Goal: Task Accomplishment & Management: Use online tool/utility

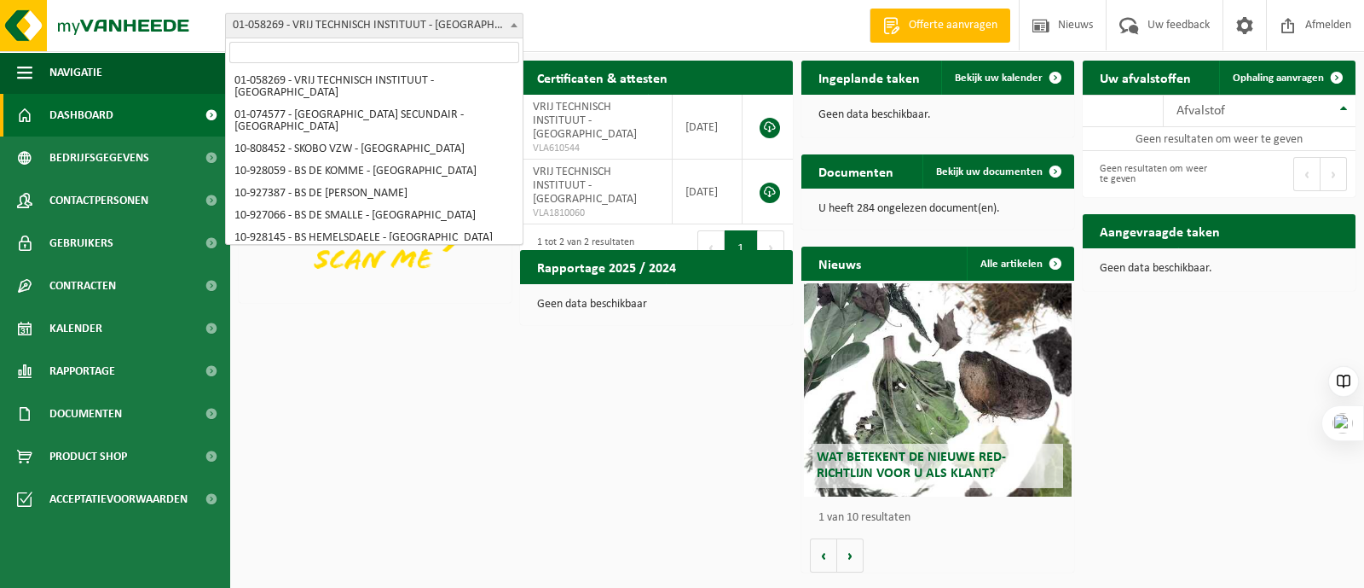
click at [519, 27] on span at bounding box center [514, 25] width 17 height 22
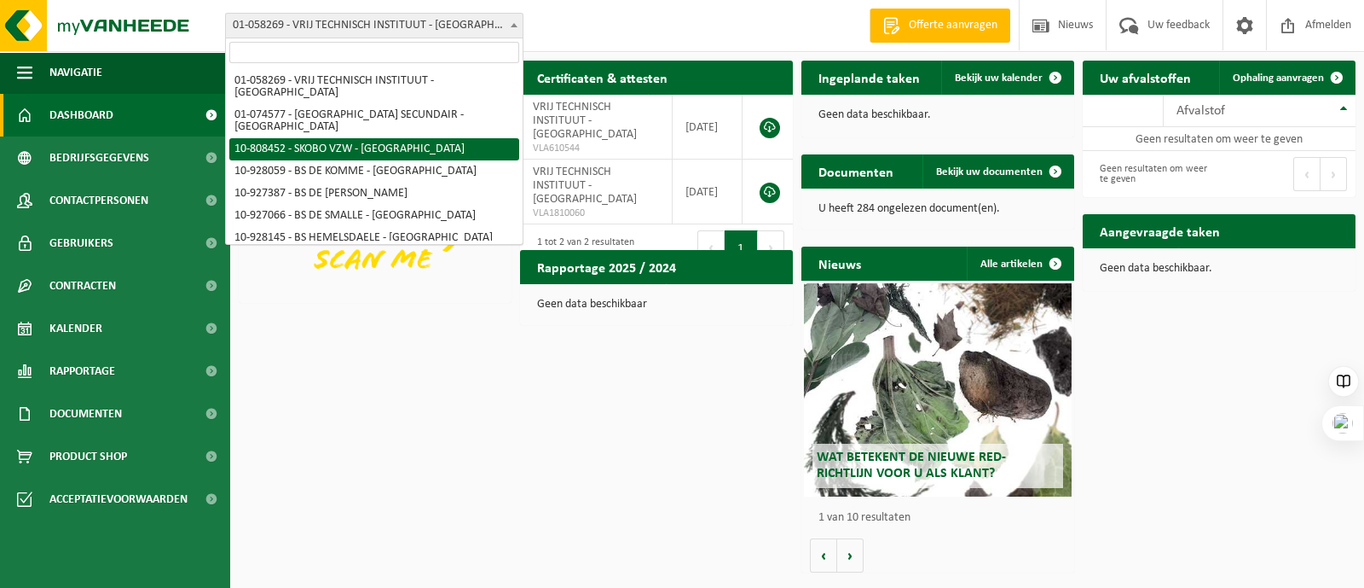
select select "36592"
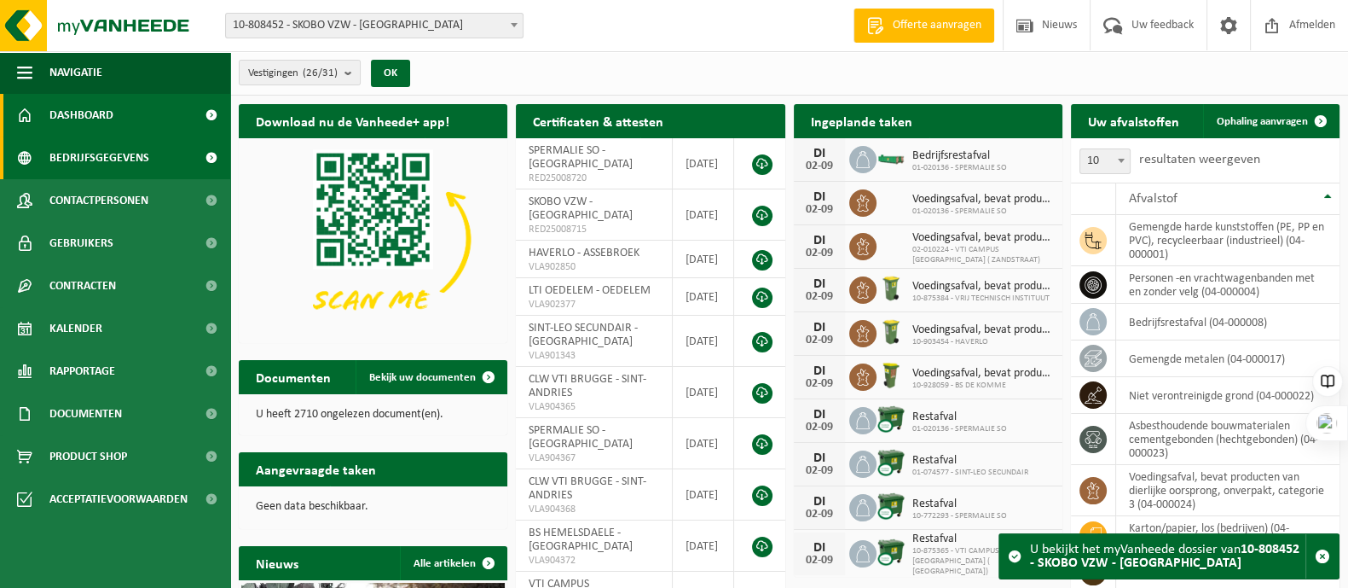
click at [106, 148] on span "Bedrijfsgegevens" at bounding box center [99, 157] width 100 height 43
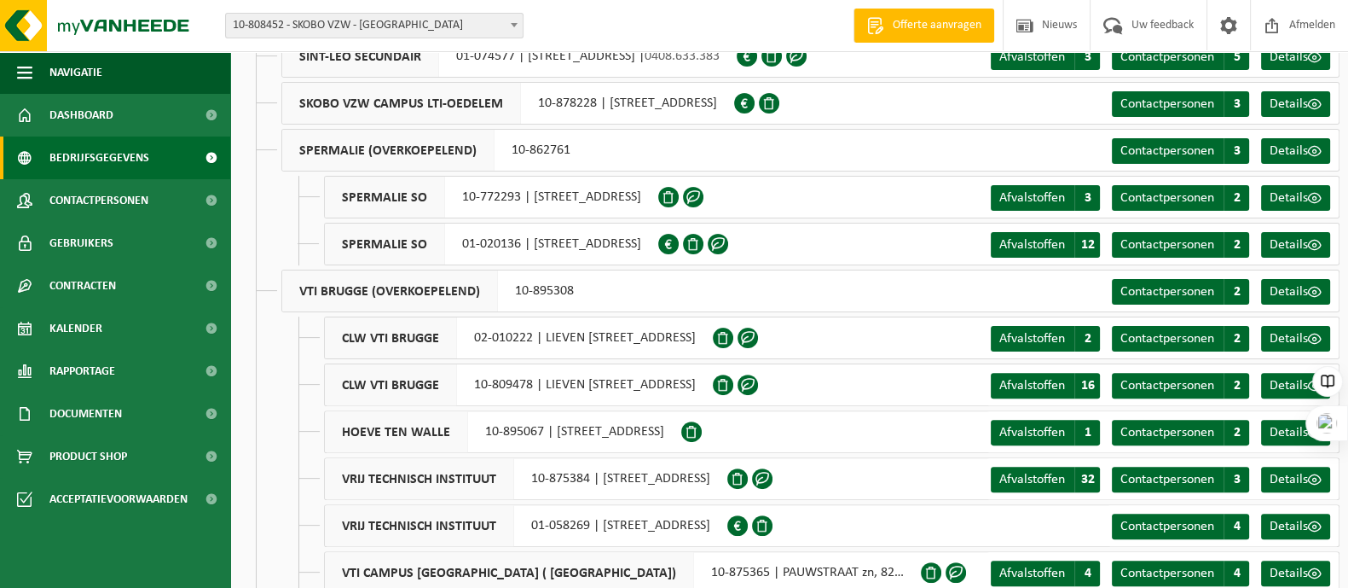
scroll to position [764, 0]
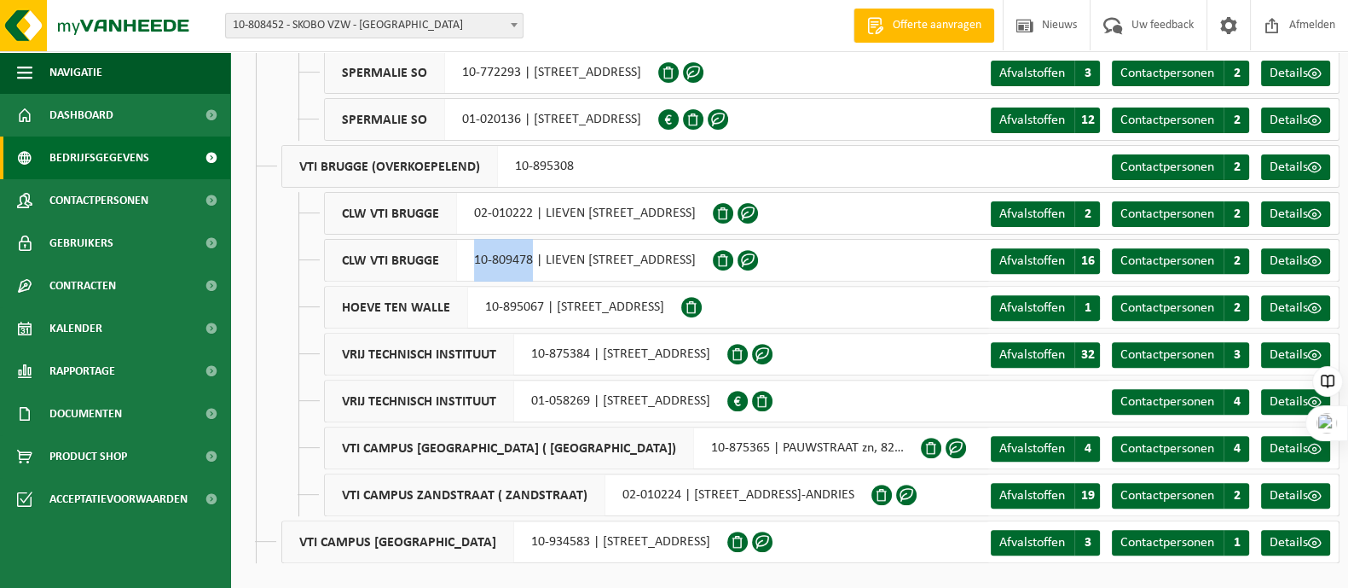
drag, startPoint x: 475, startPoint y: 253, endPoint x: 534, endPoint y: 262, distance: 59.5
click at [534, 262] on div "CLW VTI BRUGGE 10-809478 | LIEVEN [STREET_ADDRESS]-ANDRIES" at bounding box center [518, 260] width 389 height 43
copy div "10-809478"
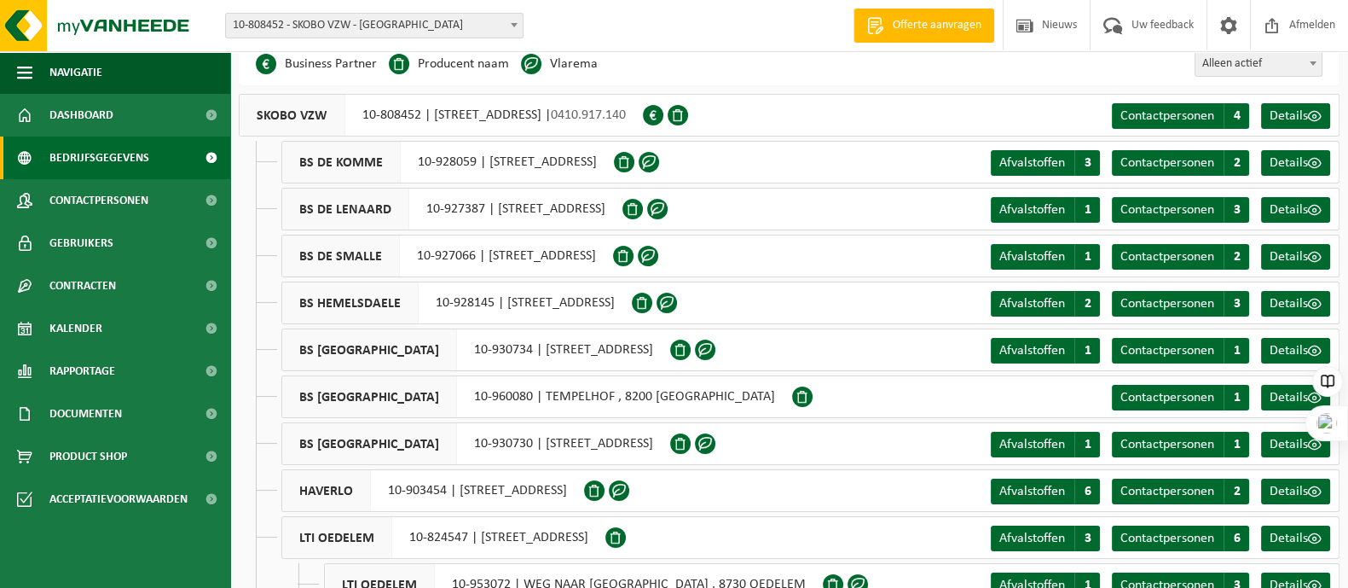
scroll to position [0, 0]
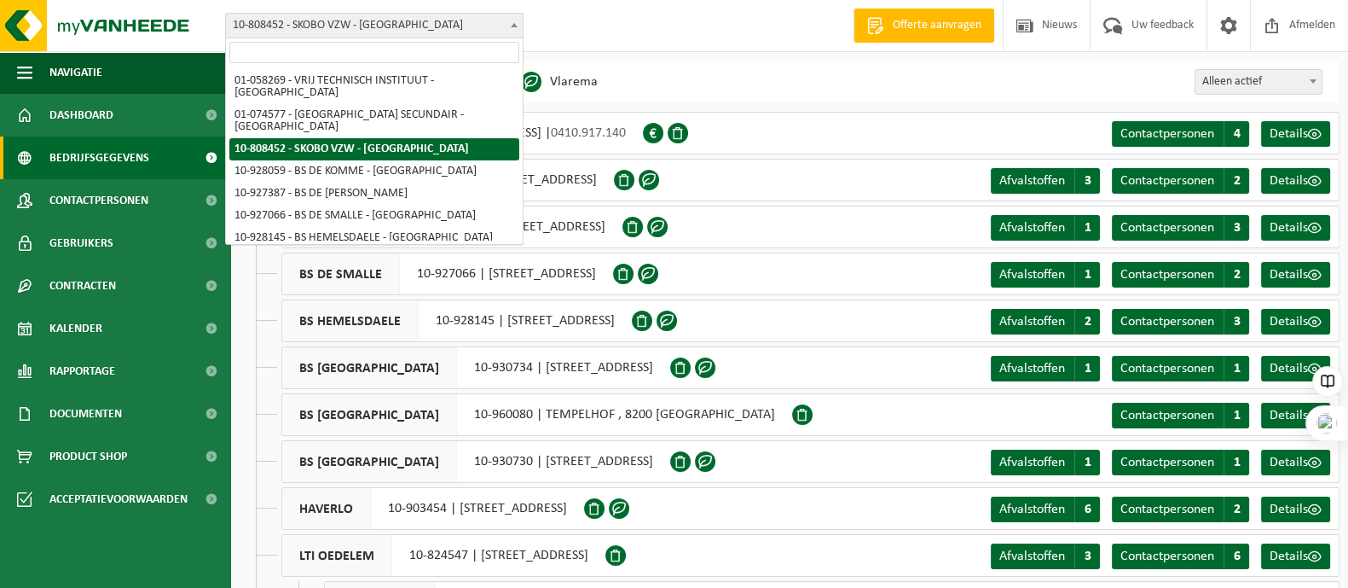
click at [274, 19] on span "10-808452 - SKOBO VZW - [GEOGRAPHIC_DATA]" at bounding box center [374, 26] width 297 height 24
type input "10-809478"
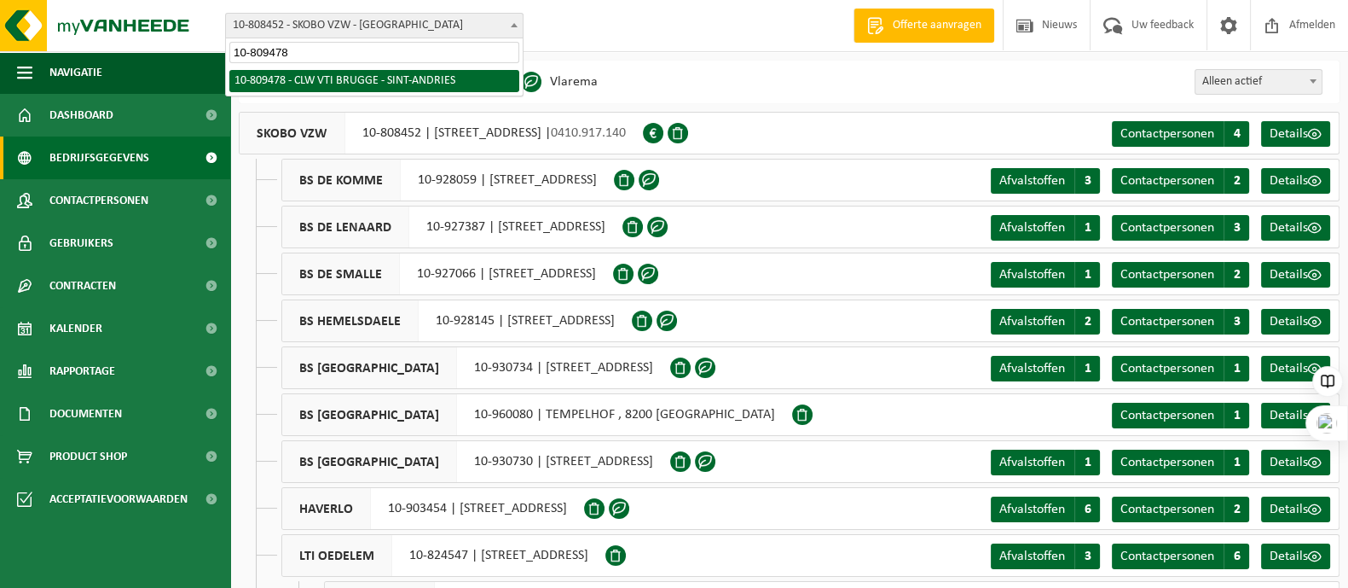
select select "35687"
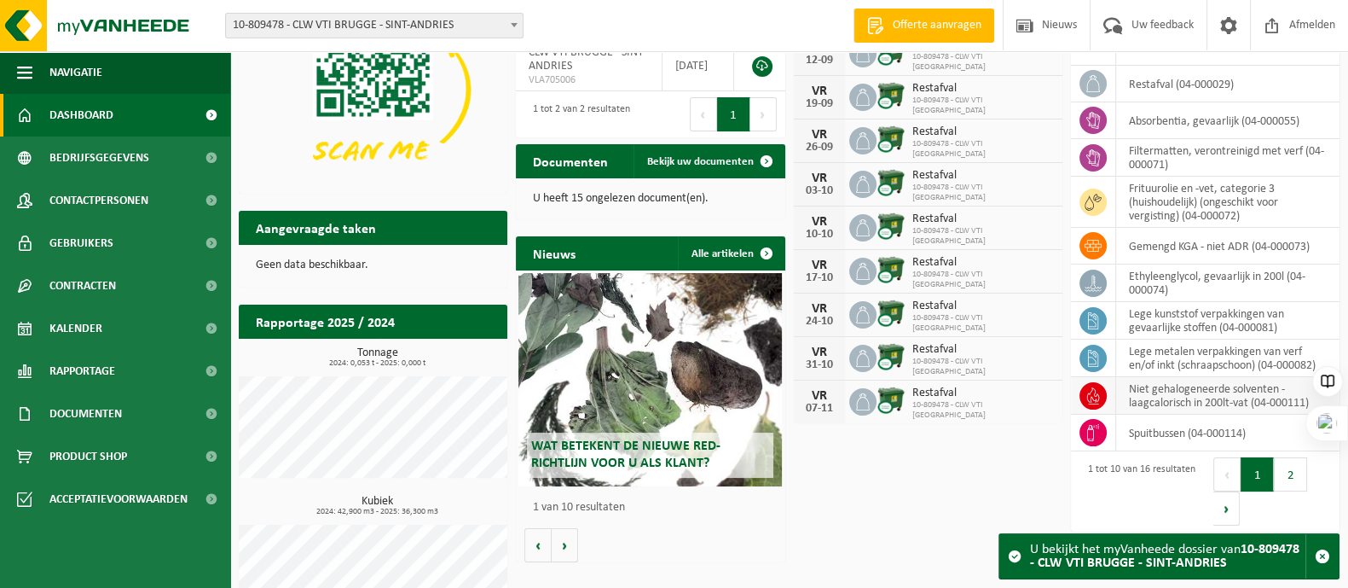
scroll to position [161, 0]
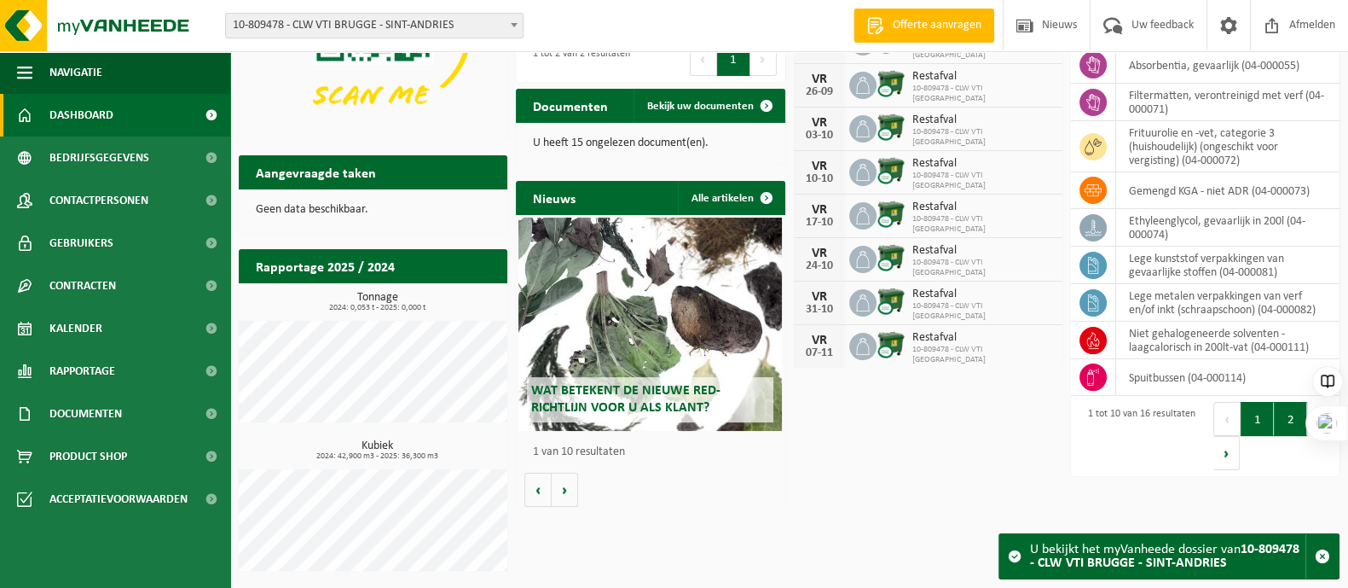
click at [1292, 414] on button "2" at bounding box center [1290, 419] width 33 height 34
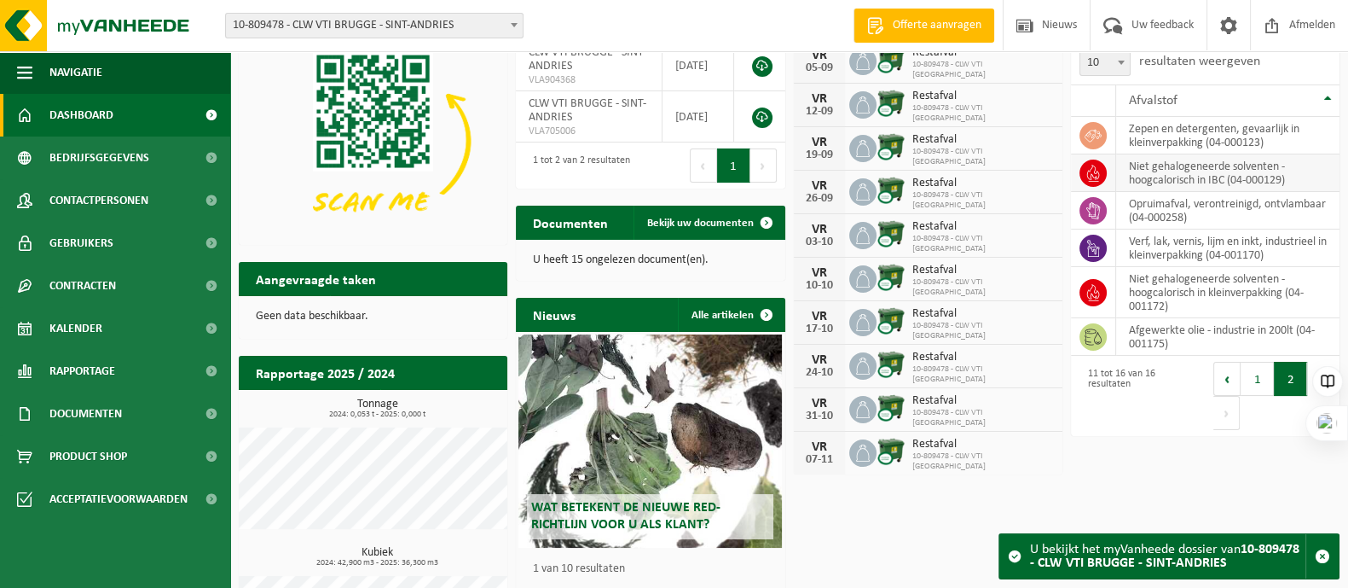
scroll to position [0, 0]
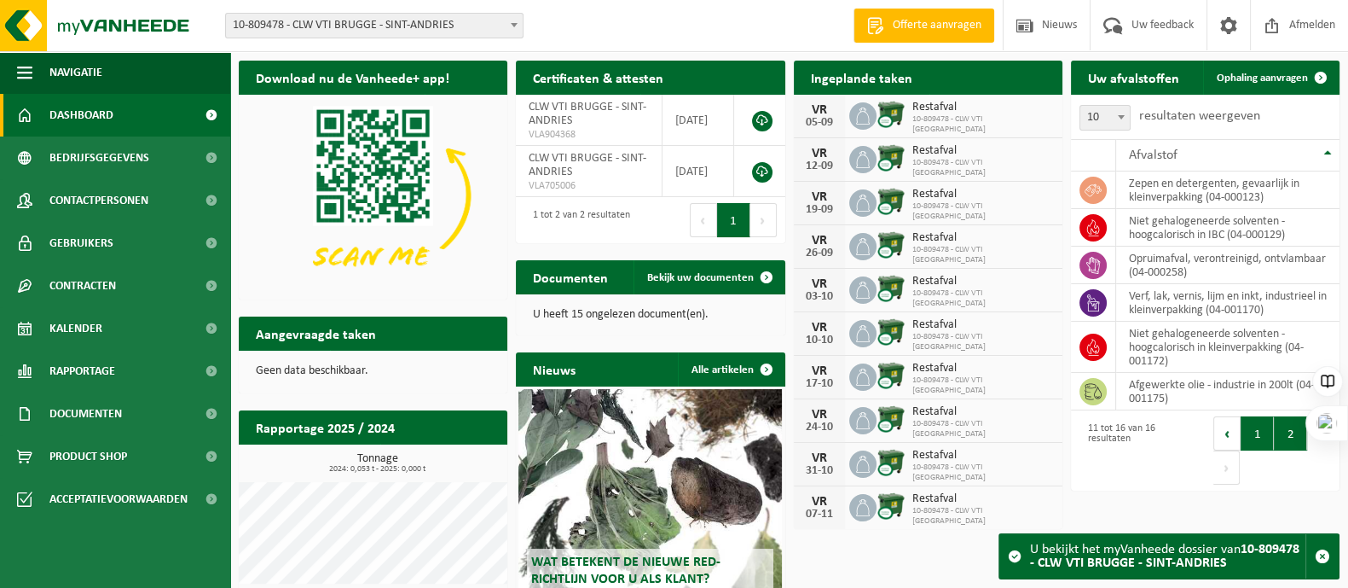
click at [1252, 427] on button "1" at bounding box center [1257, 433] width 33 height 34
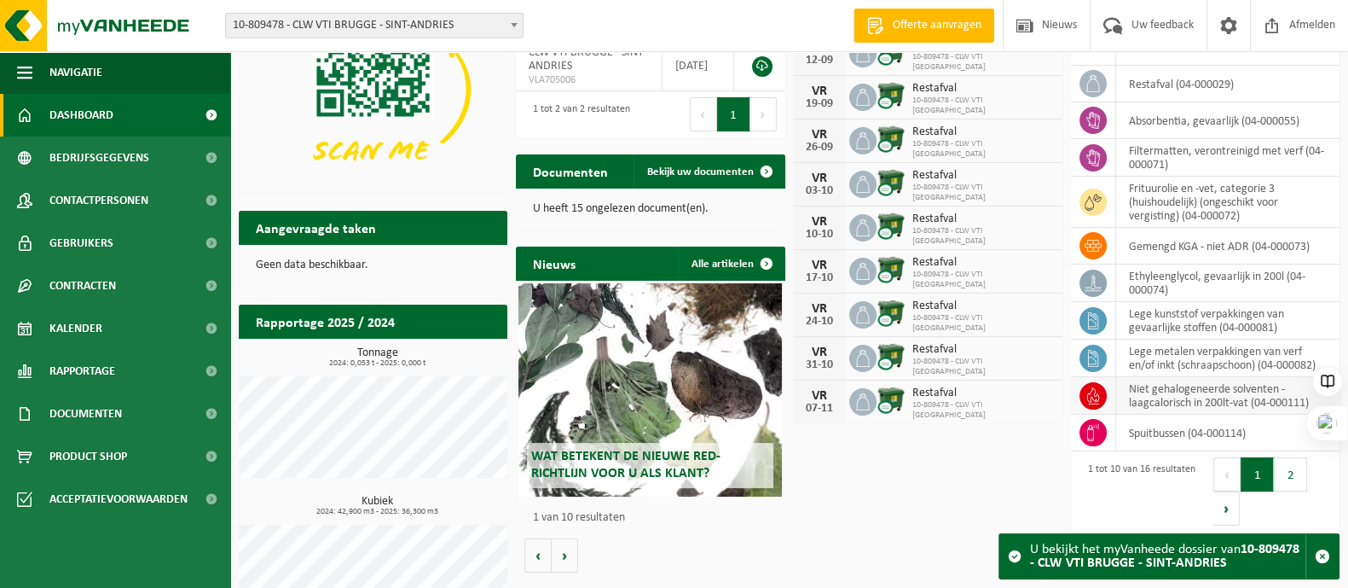
scroll to position [161, 0]
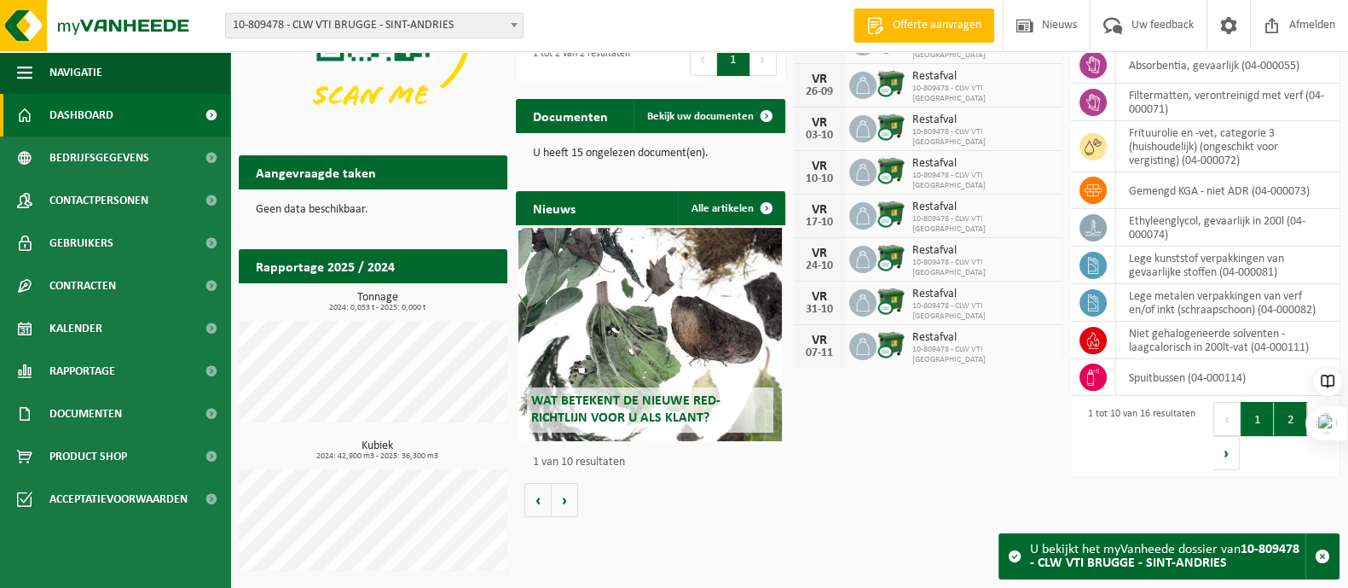
click at [1296, 422] on button "2" at bounding box center [1290, 419] width 33 height 34
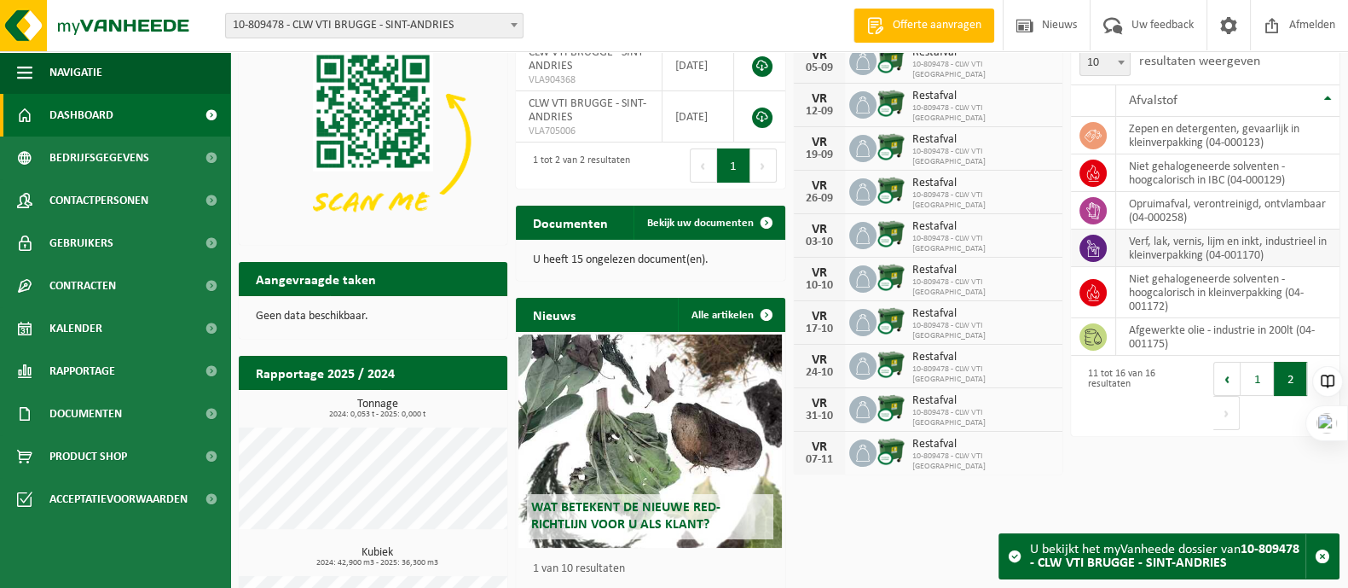
scroll to position [0, 0]
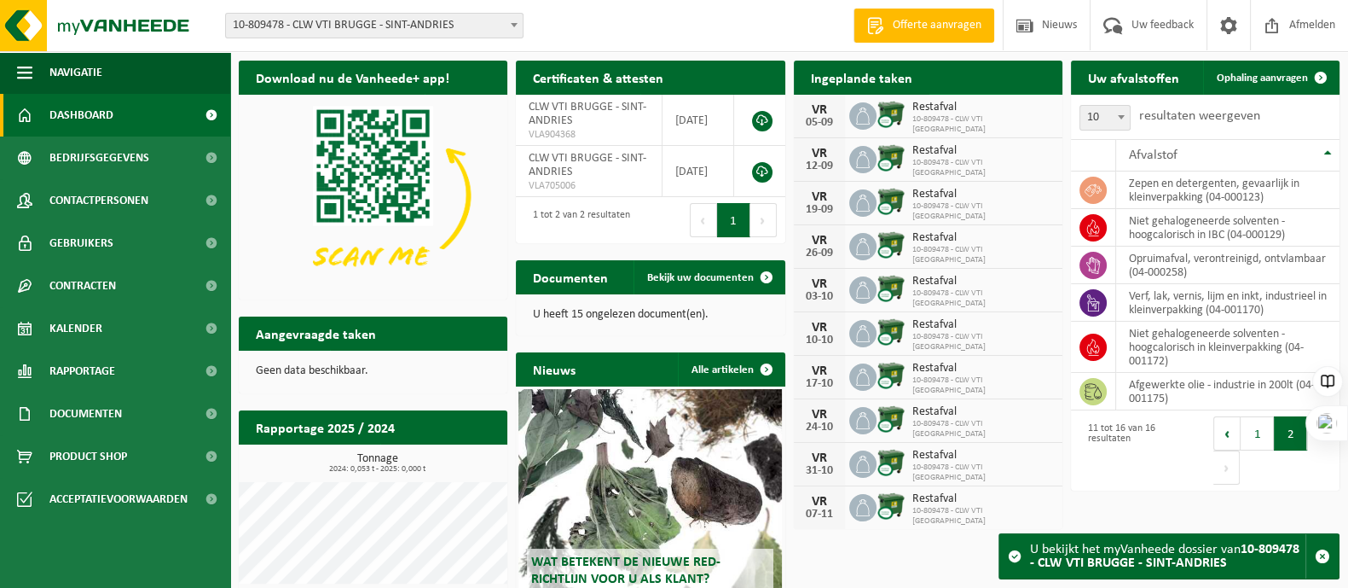
click at [1039, 94] on span at bounding box center [1044, 111] width 34 height 34
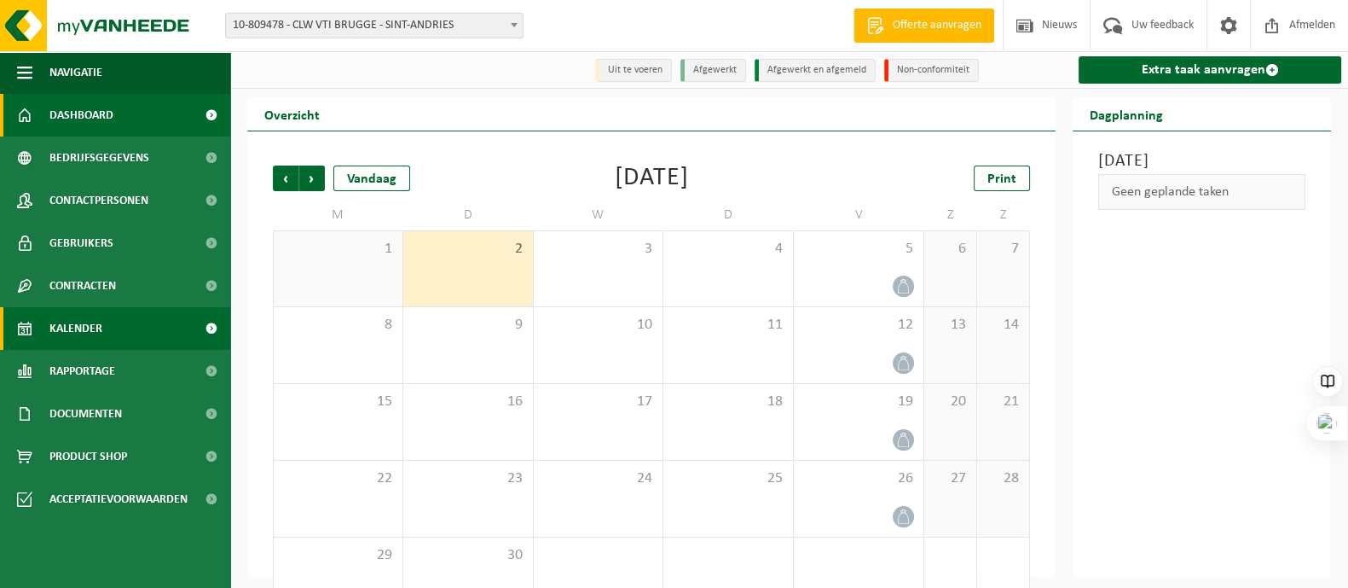
click at [64, 107] on span "Dashboard" at bounding box center [81, 115] width 64 height 43
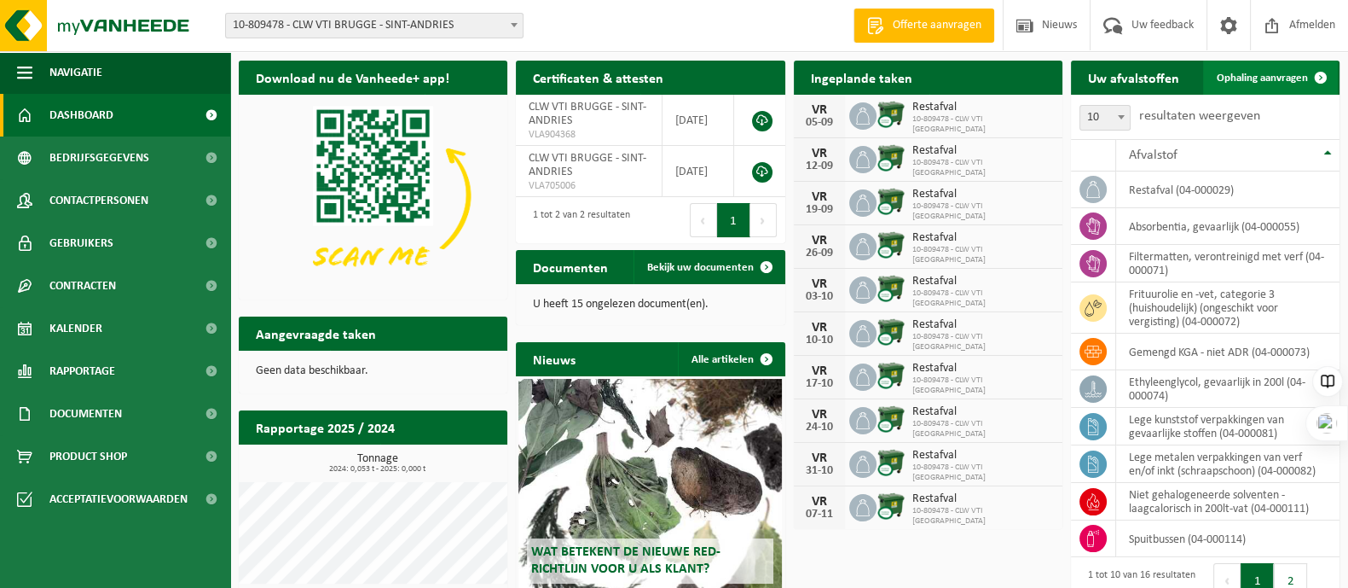
click at [1265, 73] on span "Ophaling aanvragen" at bounding box center [1262, 77] width 91 height 11
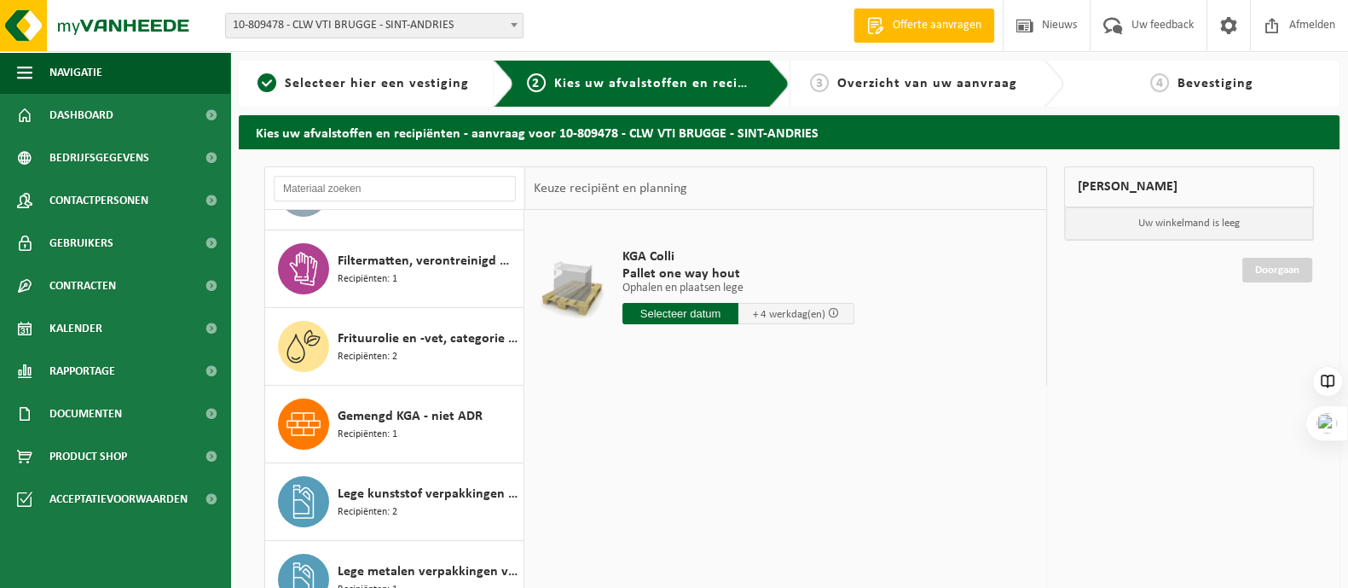
scroll to position [426, 0]
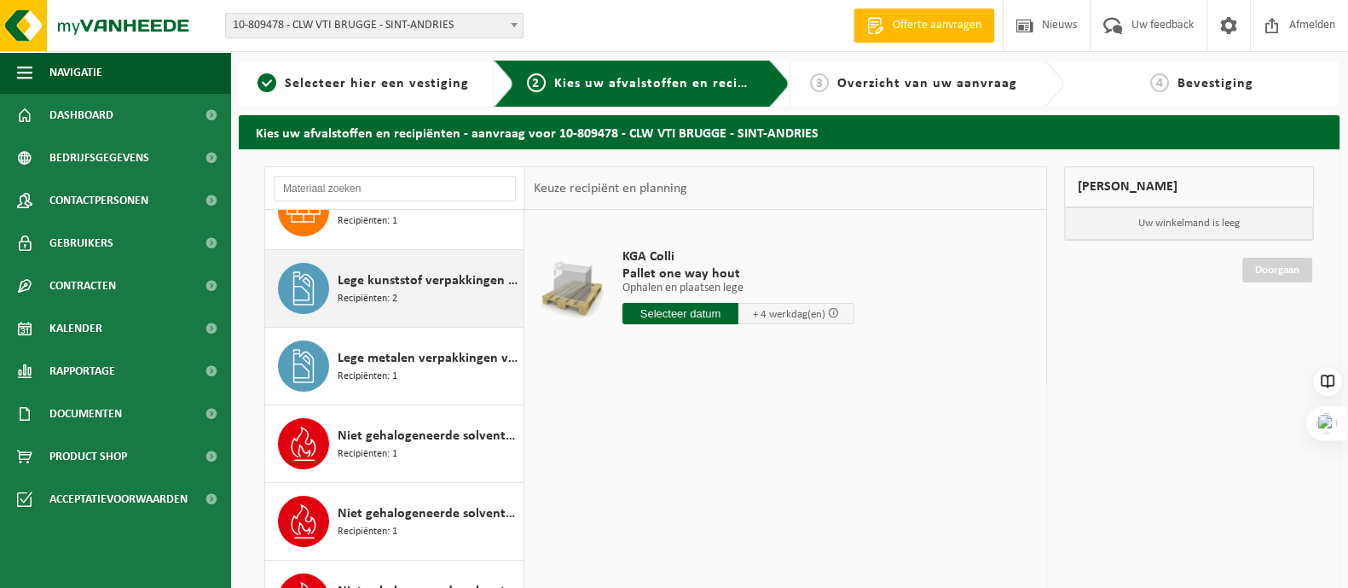
click at [379, 278] on span "Lege kunststof verpakkingen van gevaarlijke stoffen" at bounding box center [429, 280] width 182 height 20
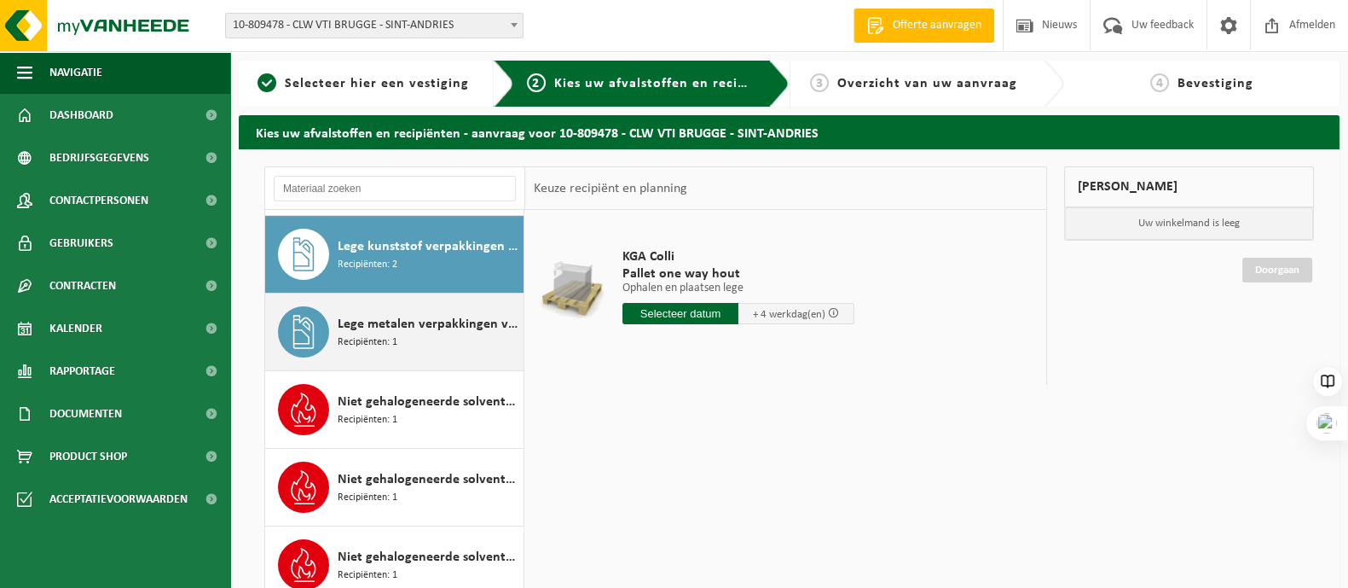
scroll to position [465, 0]
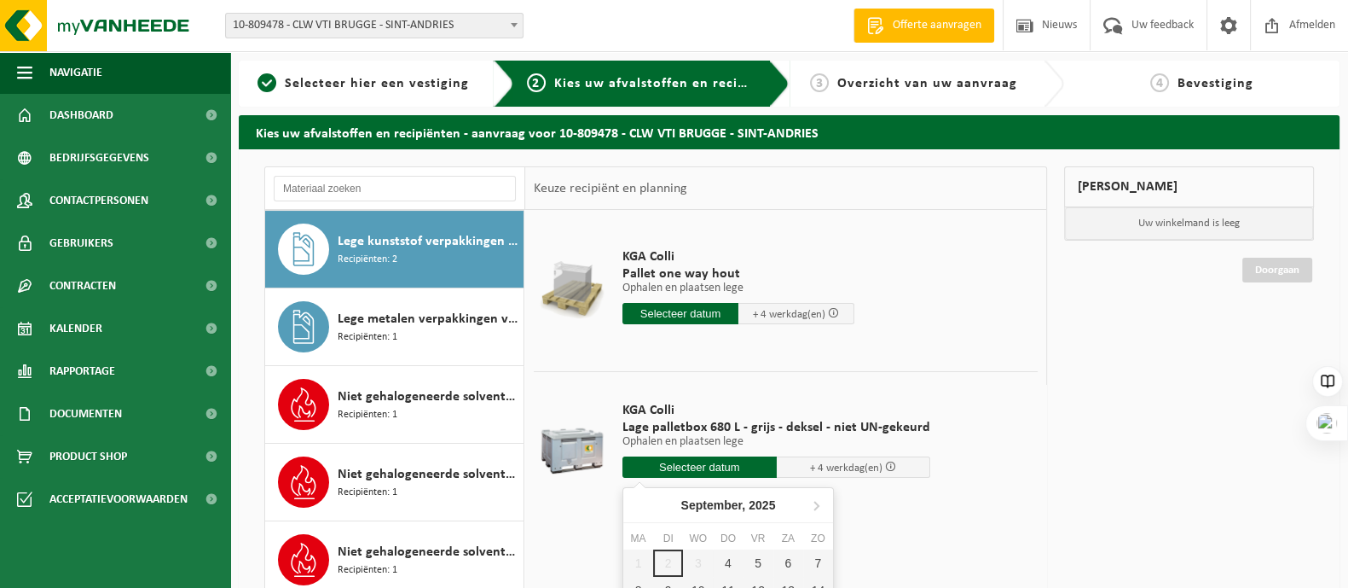
click at [699, 461] on input "text" at bounding box center [699, 466] width 154 height 21
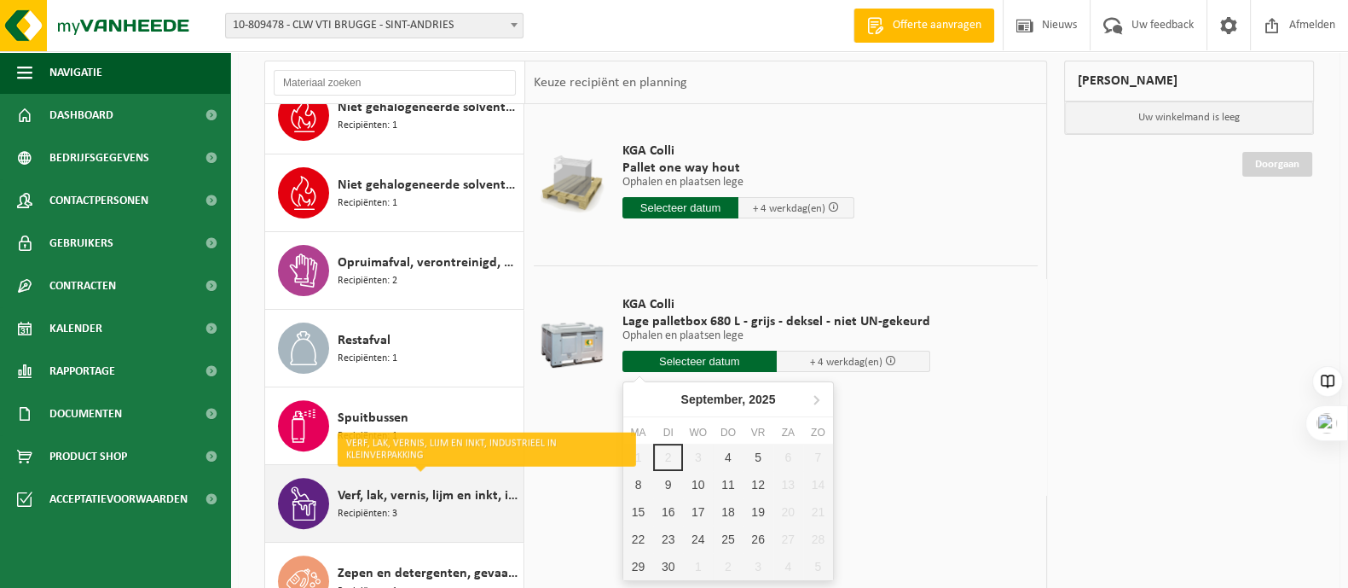
scroll to position [212, 0]
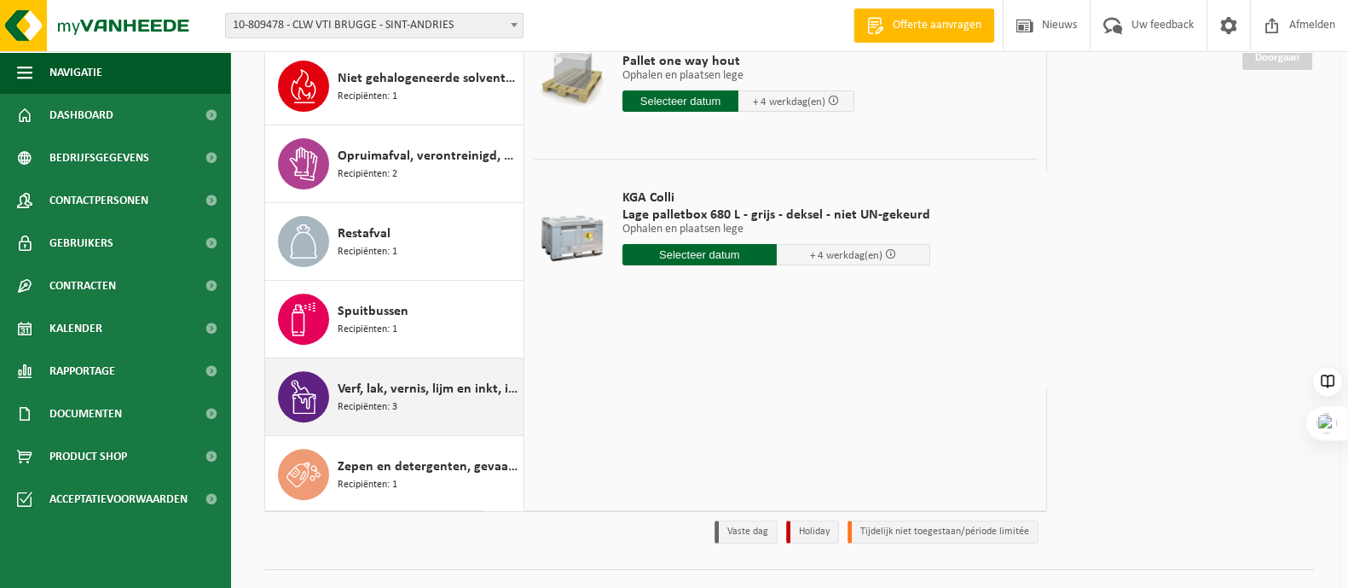
click at [421, 381] on span "Verf, lak, vernis, lijm en inkt, industrieel in kleinverpakking" at bounding box center [429, 389] width 182 height 20
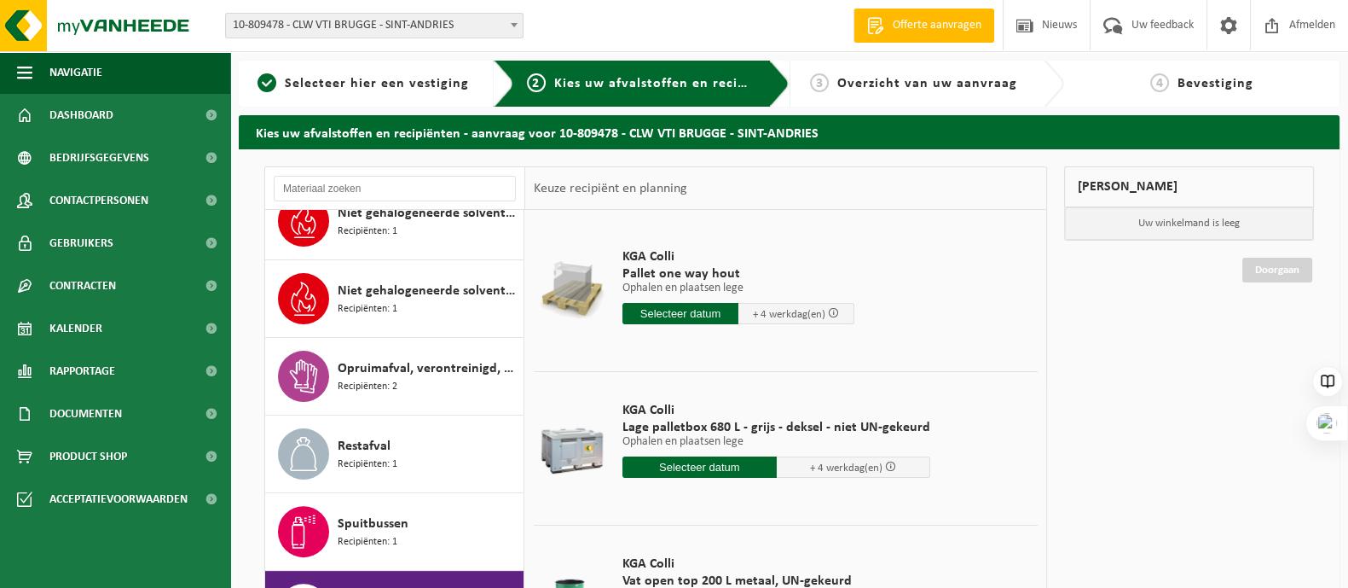
scroll to position [106, 0]
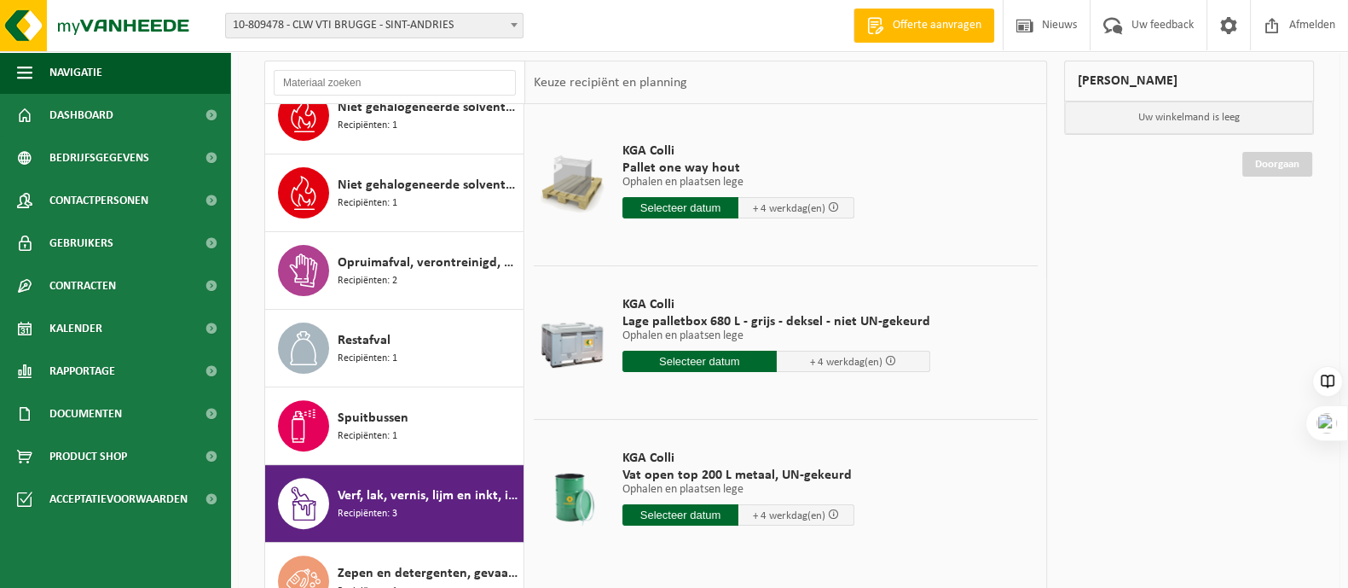
click at [694, 354] on input "text" at bounding box center [699, 360] width 154 height 21
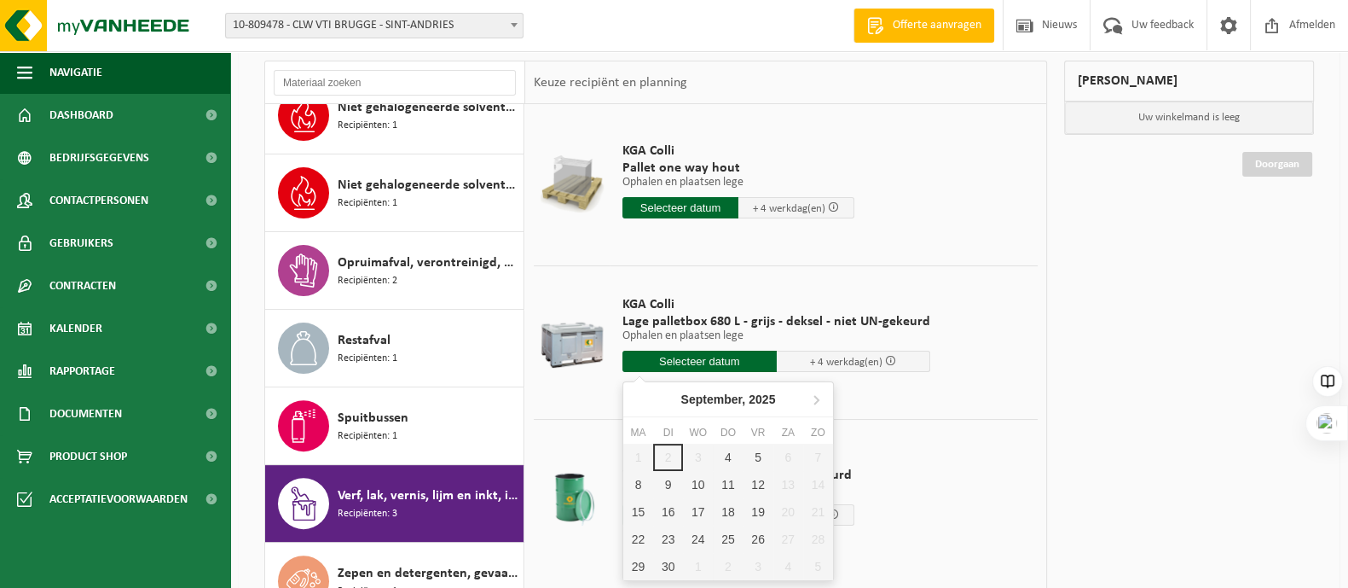
click at [718, 354] on input "text" at bounding box center [699, 360] width 154 height 21
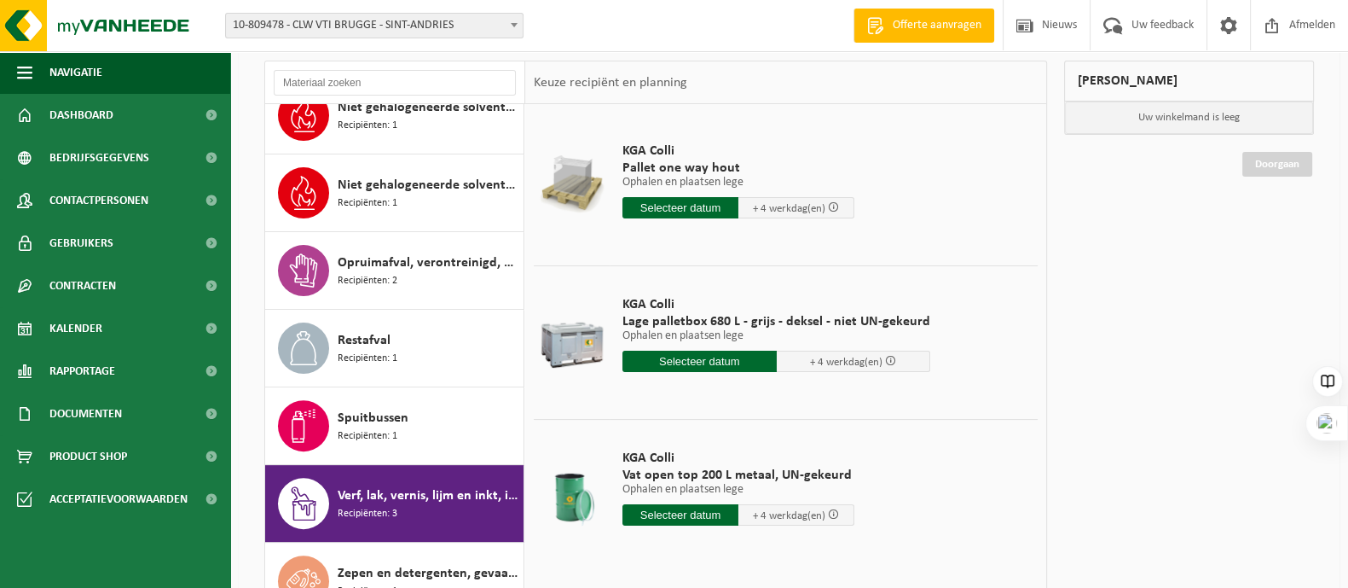
click at [953, 284] on td "KGA Colli Lage palletbox 680 L - grijs - deksel - niet UN-gekeurd Ophalen en pl…" at bounding box center [824, 337] width 428 height 145
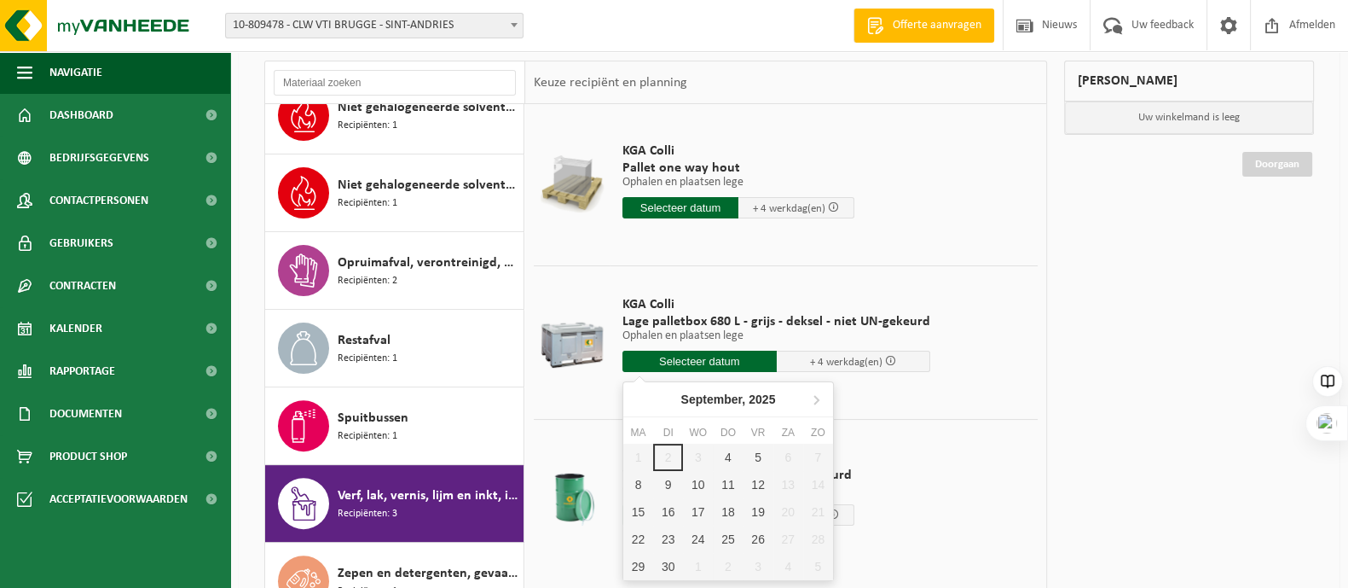
click at [703, 353] on input "text" at bounding box center [699, 360] width 154 height 21
click at [752, 452] on div "5" at bounding box center [759, 456] width 30 height 27
type input "Van 2025-09-05"
type input "2025-09-05"
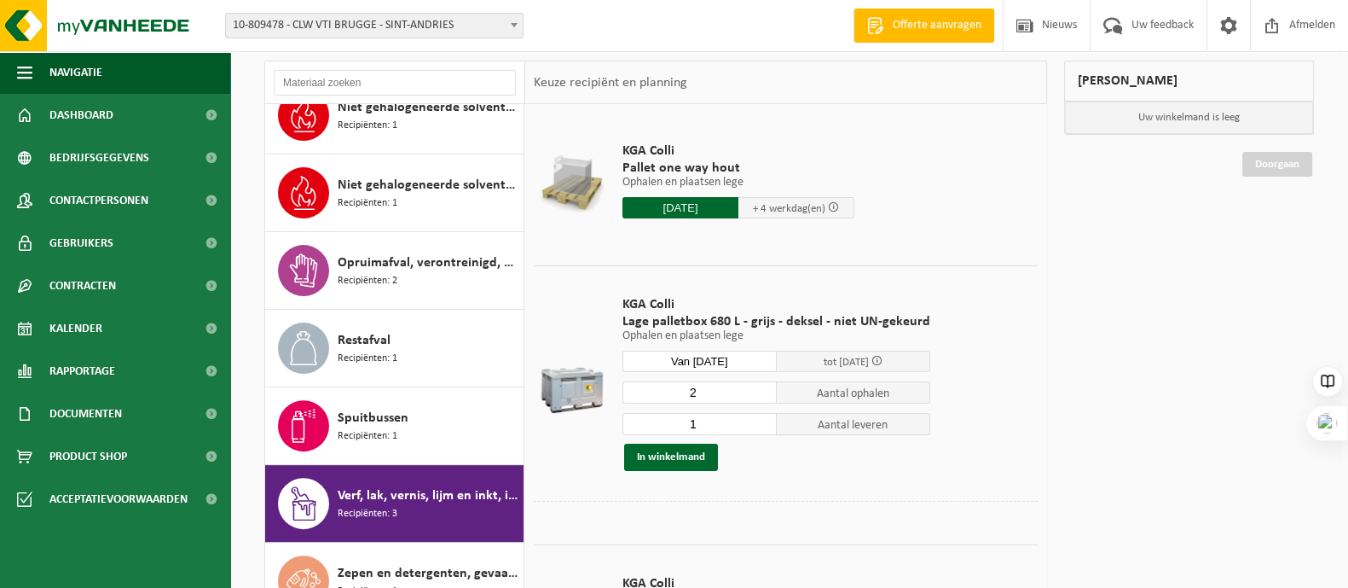
click at [759, 388] on input "2" at bounding box center [699, 392] width 154 height 22
click at [759, 388] on input "3" at bounding box center [699, 392] width 154 height 22
type input "2"
click at [755, 395] on input "2" at bounding box center [699, 392] width 154 height 22
type input "2"
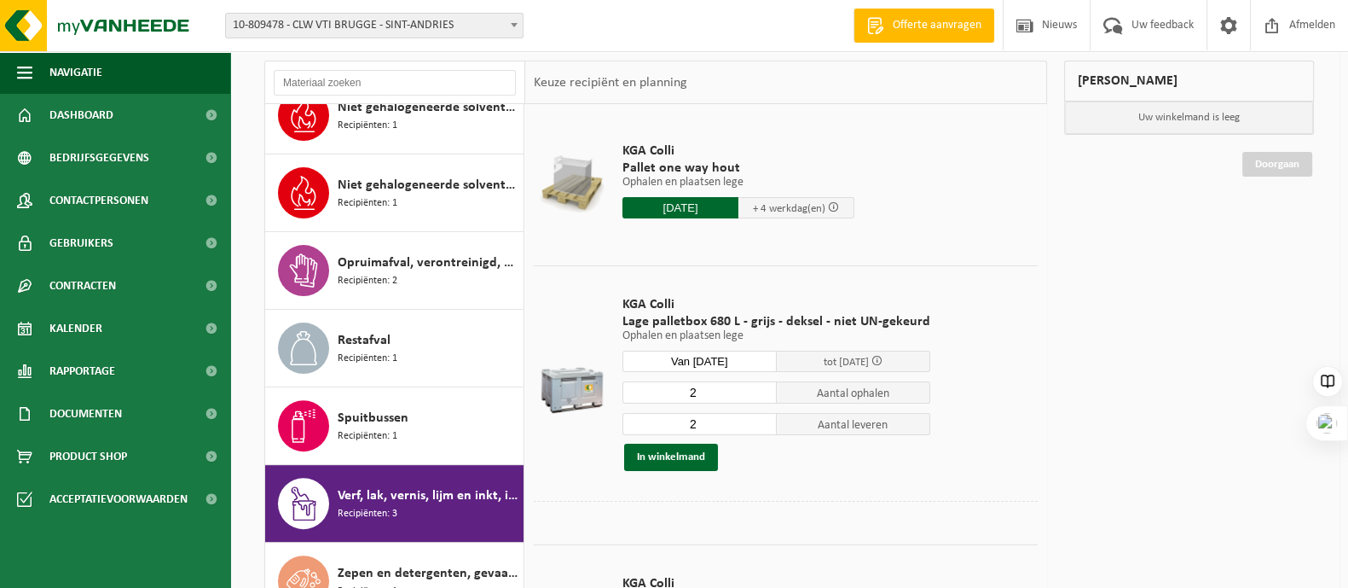
click at [759, 419] on input "2" at bounding box center [699, 424] width 154 height 22
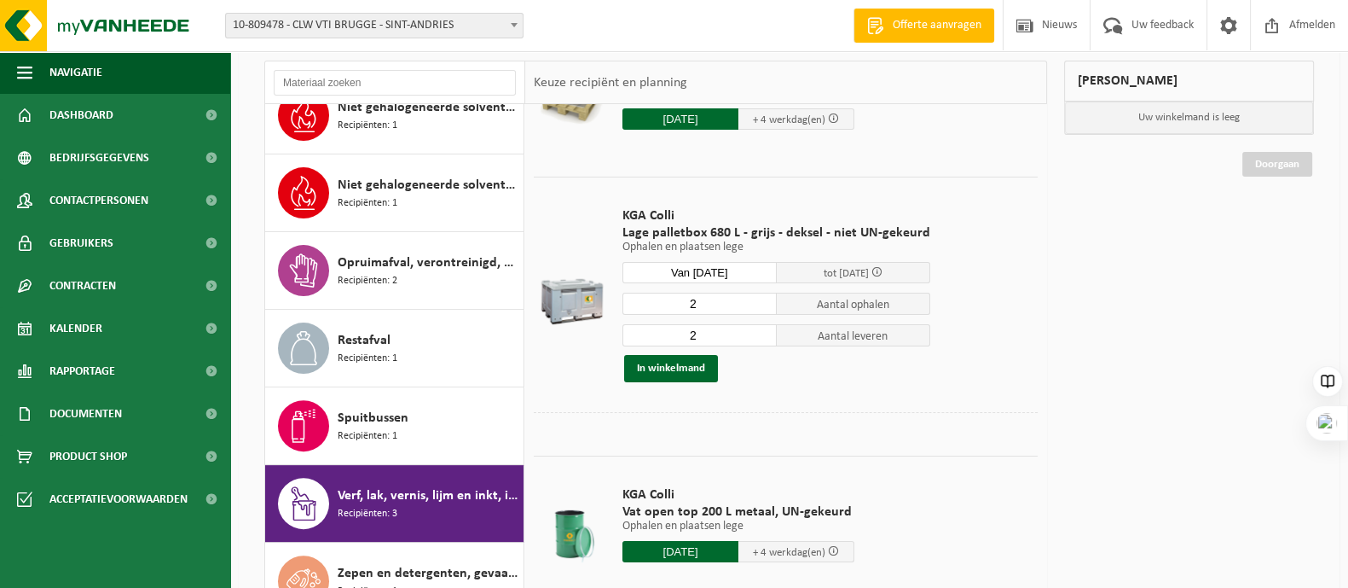
scroll to position [212, 0]
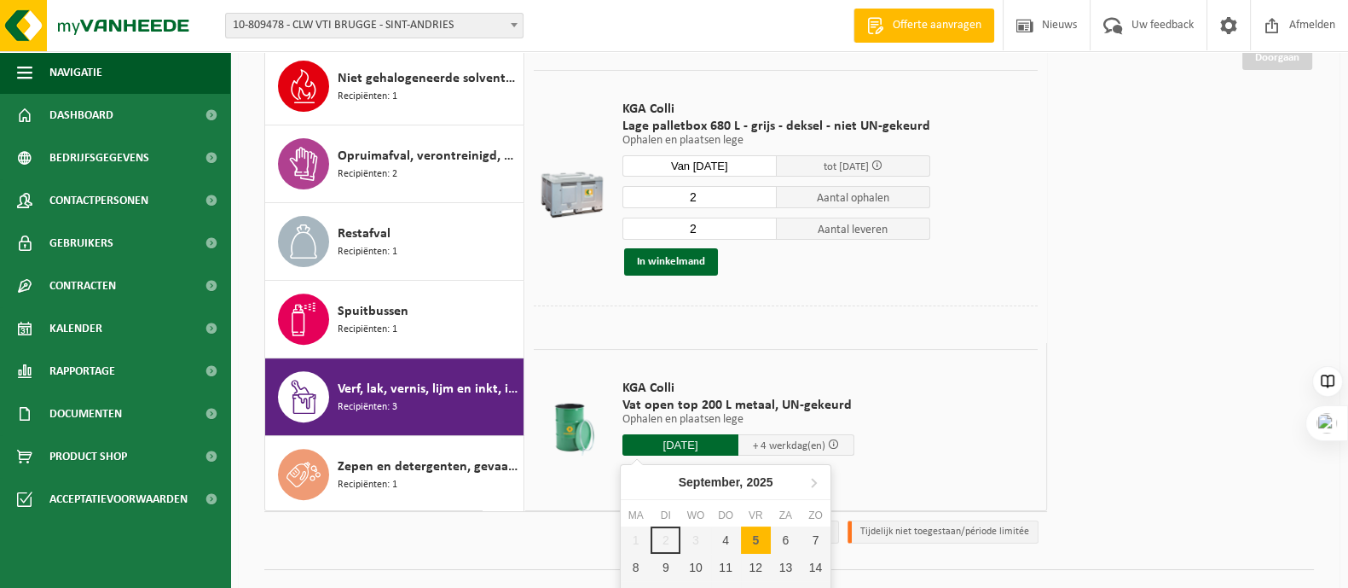
click at [685, 434] on input "2025-09-05" at bounding box center [680, 444] width 116 height 21
click at [755, 530] on div "5" at bounding box center [756, 539] width 30 height 27
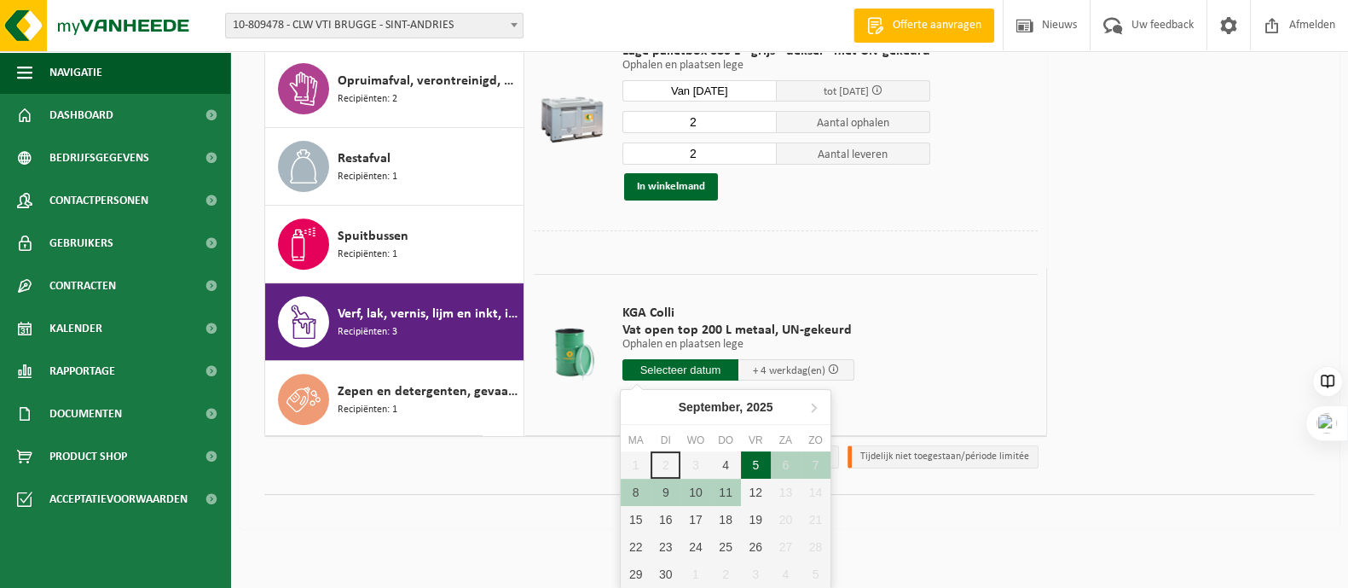
click at [750, 456] on div "5" at bounding box center [756, 464] width 30 height 27
type input "Van 2025-09-05"
type input "2025-09-05"
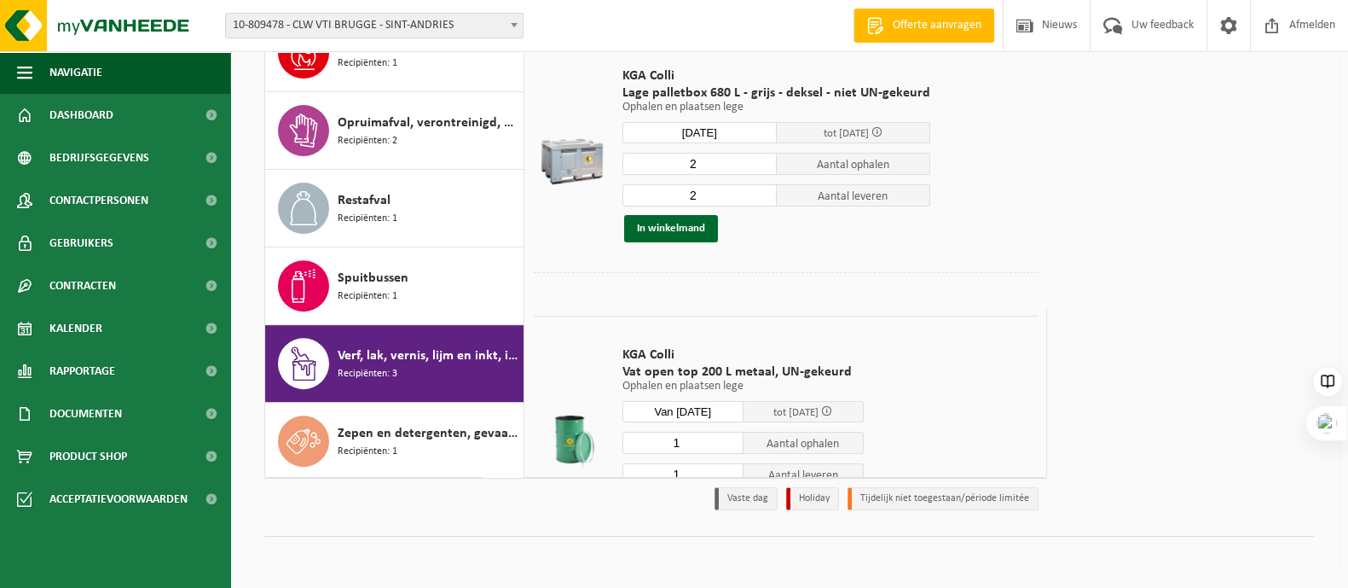
scroll to position [244, 0]
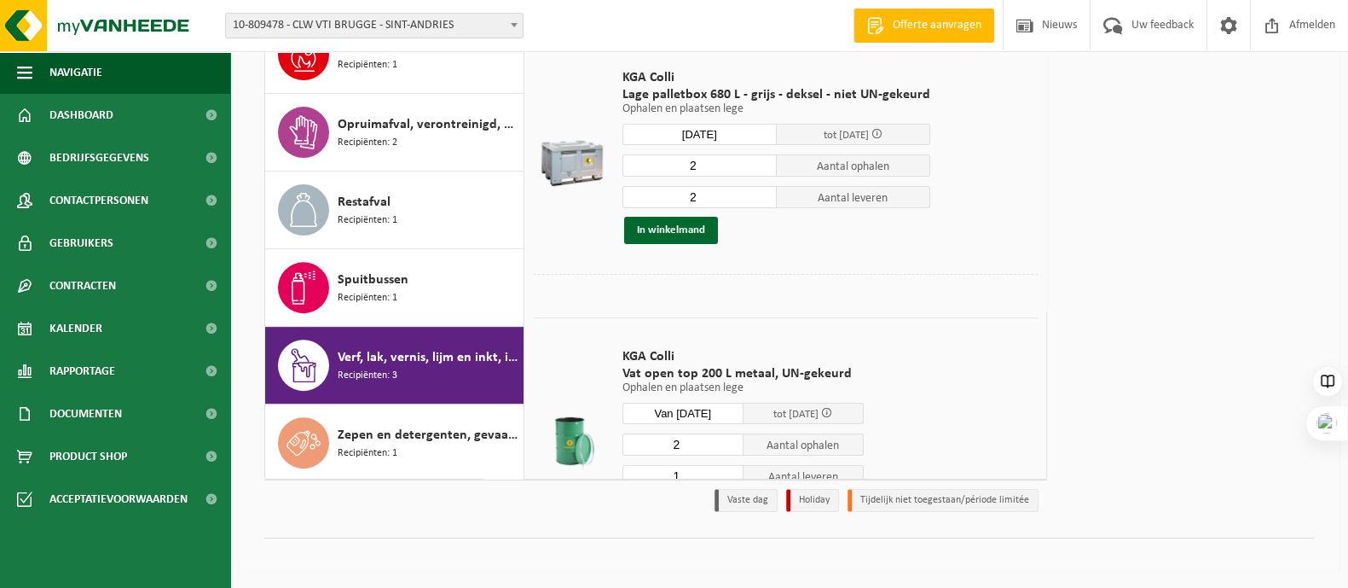
type input "2"
click at [725, 437] on input "2" at bounding box center [682, 444] width 121 height 22
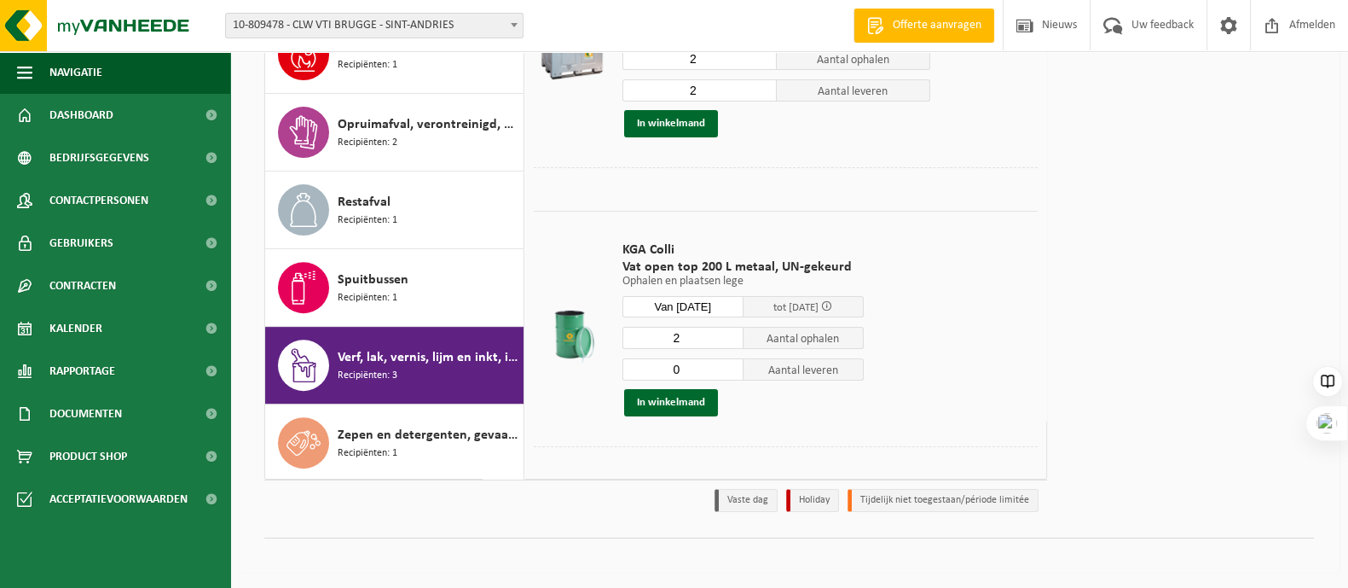
type input "0"
click at [727, 371] on input "0" at bounding box center [682, 369] width 121 height 22
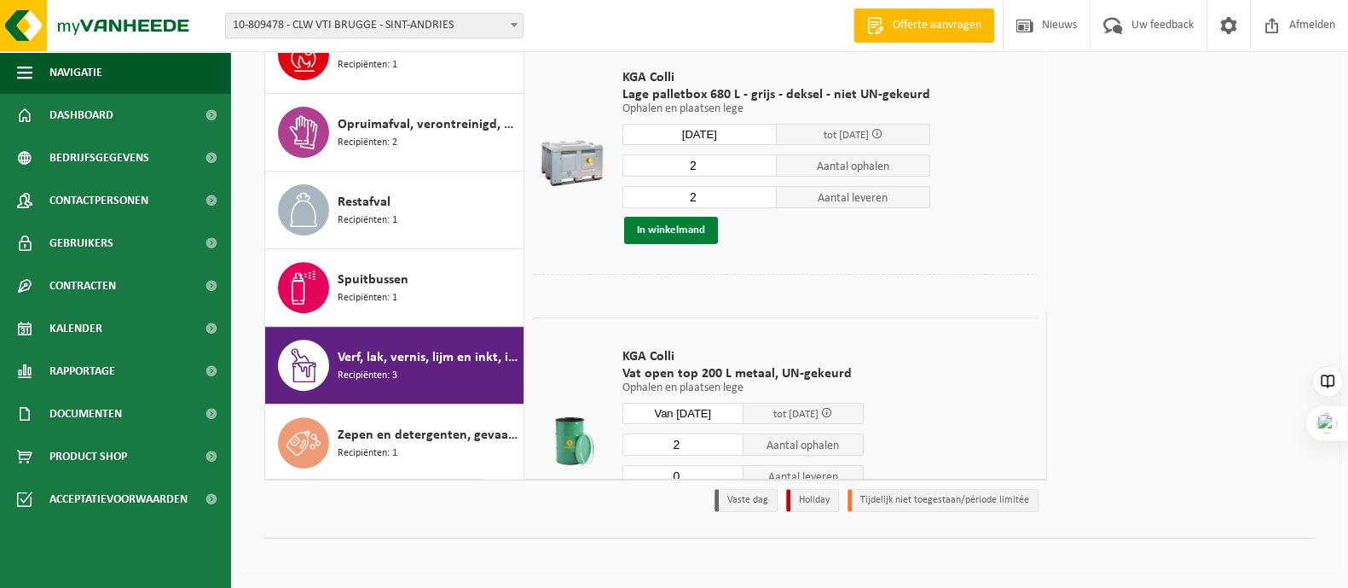
click at [684, 223] on button "In winkelmand" at bounding box center [671, 230] width 94 height 27
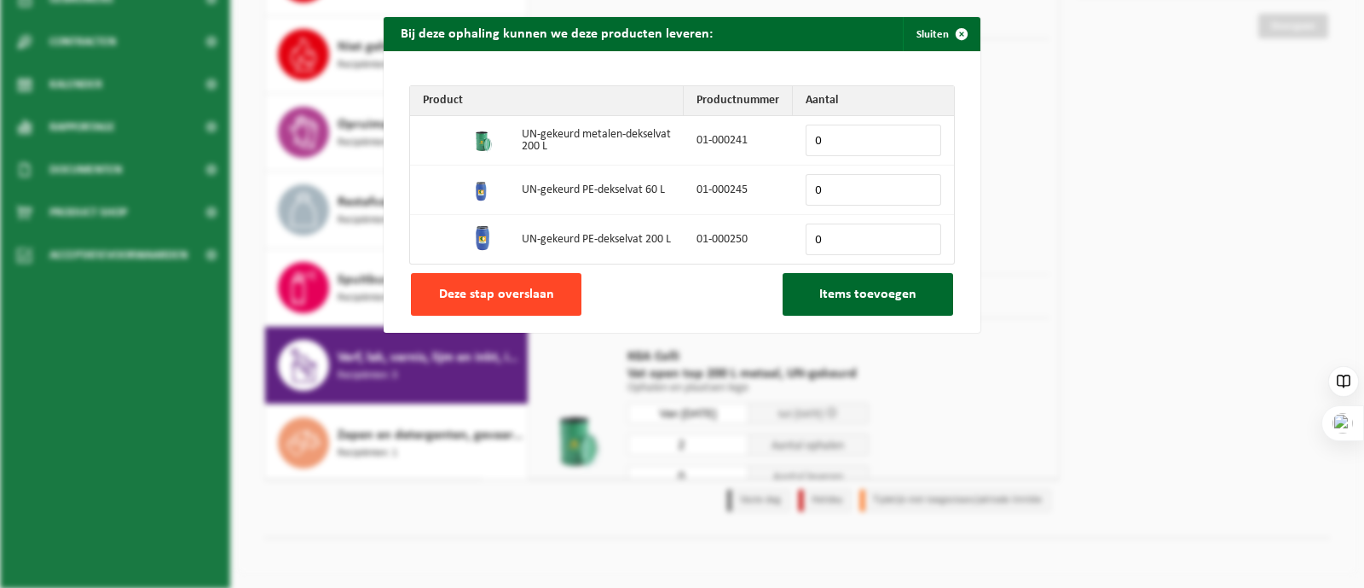
click at [486, 292] on span "Deze stap overslaan" at bounding box center [496, 294] width 115 height 14
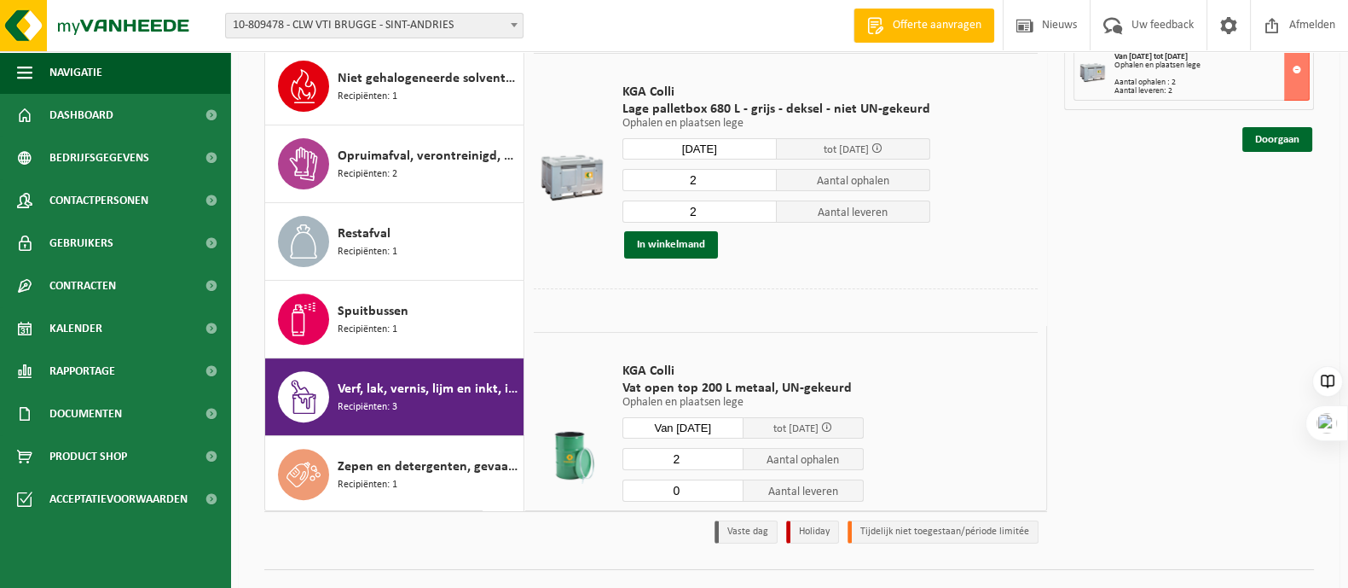
scroll to position [212, 0]
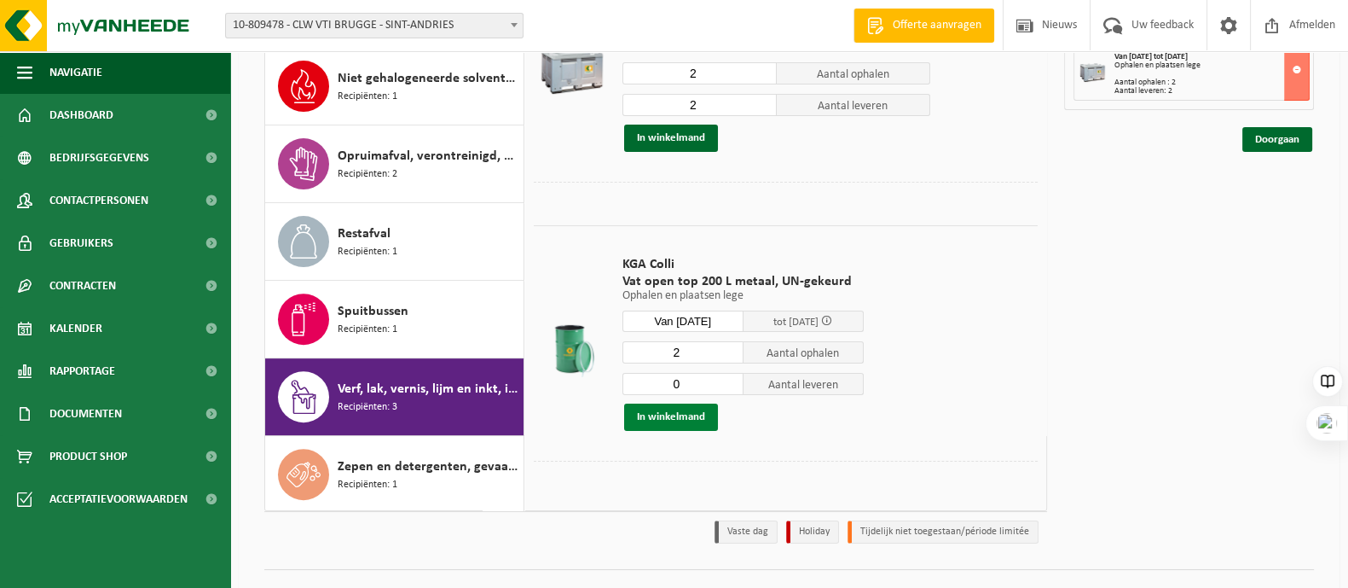
click at [661, 412] on button "In winkelmand" at bounding box center [671, 416] width 94 height 27
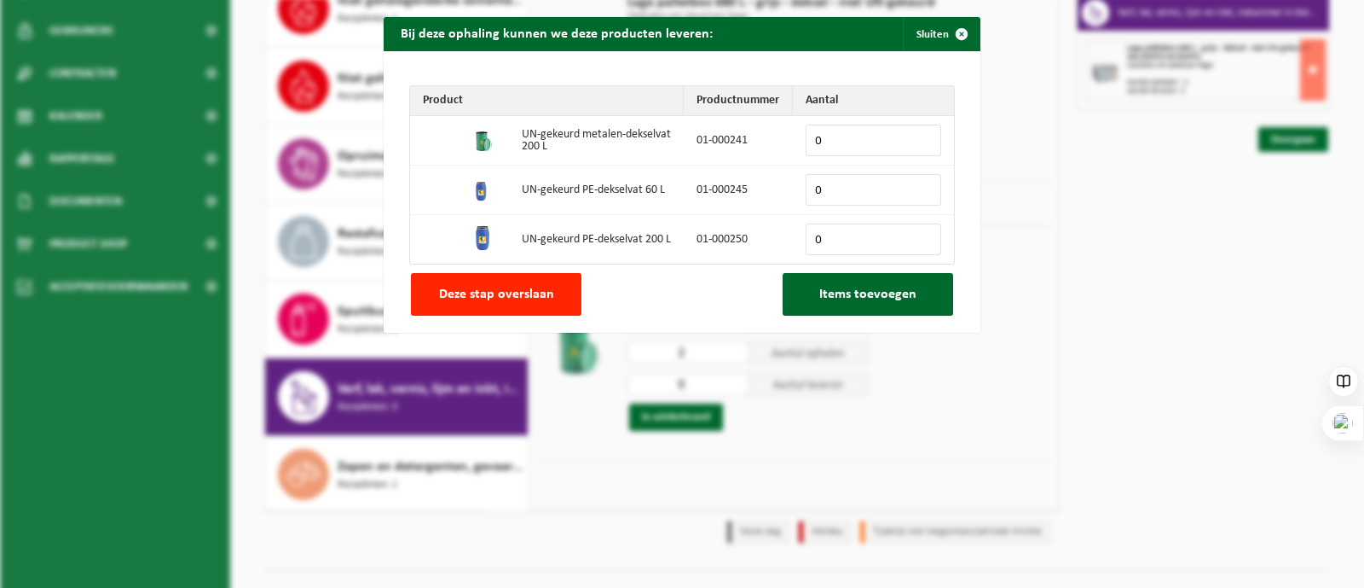
drag, startPoint x: 518, startPoint y: 290, endPoint x: 531, endPoint y: 293, distance: 14.1
click at [518, 292] on span "Deze stap overslaan" at bounding box center [496, 294] width 115 height 14
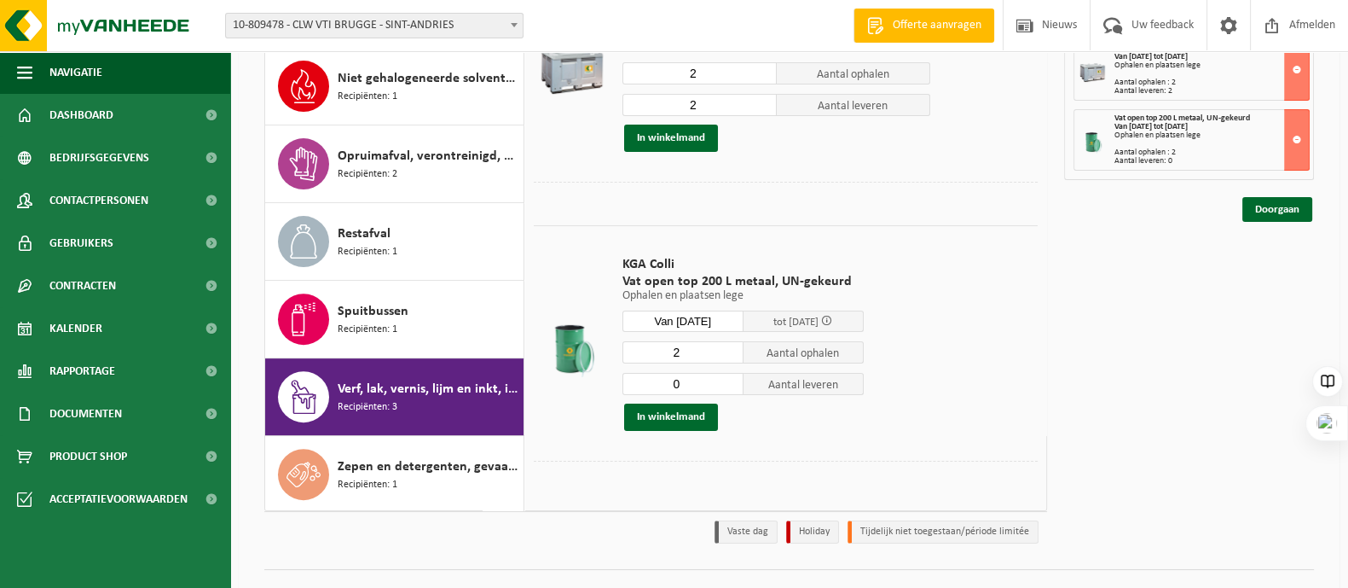
scroll to position [106, 0]
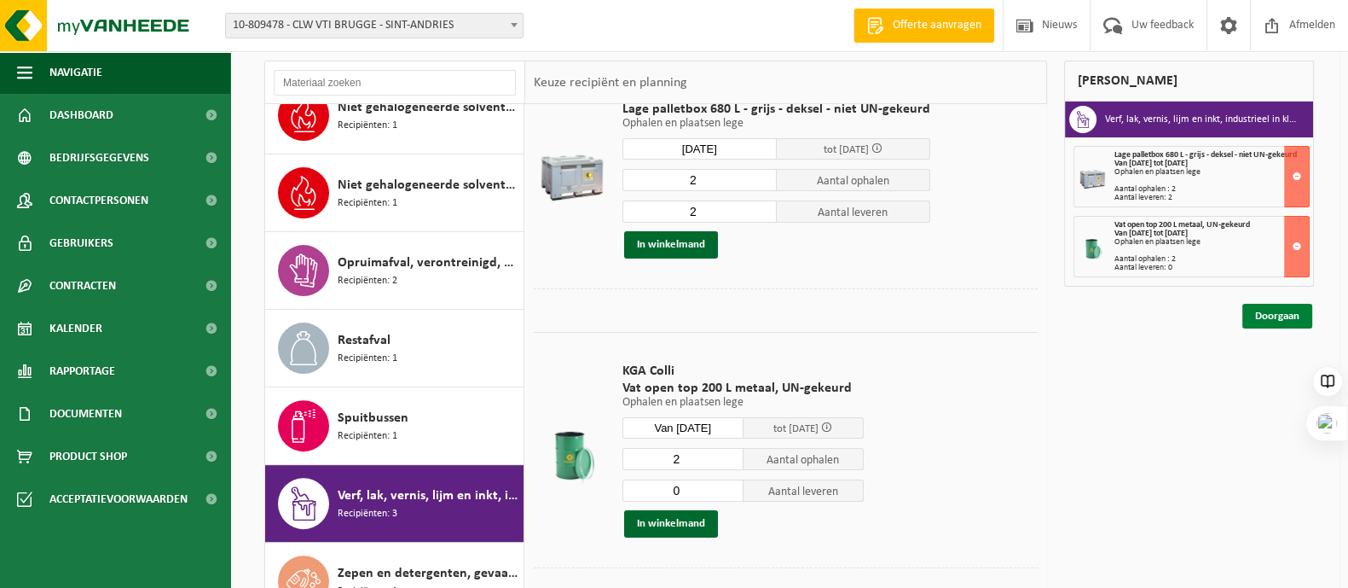
click at [1268, 314] on link "Doorgaan" at bounding box center [1277, 316] width 70 height 25
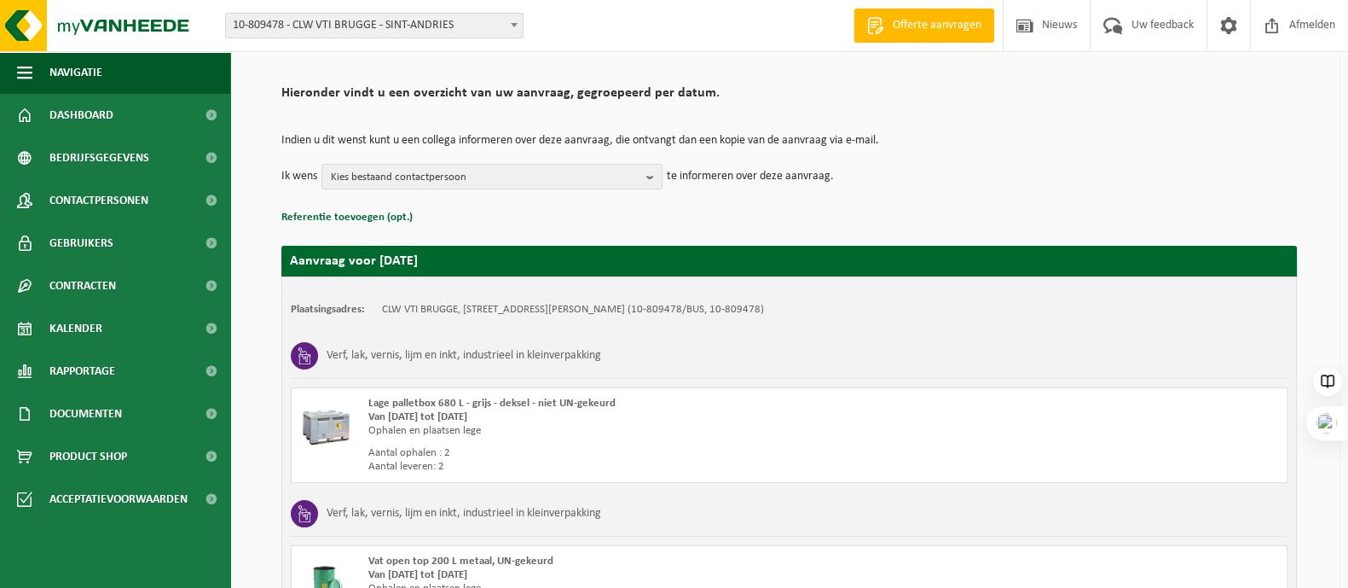
scroll to position [314, 0]
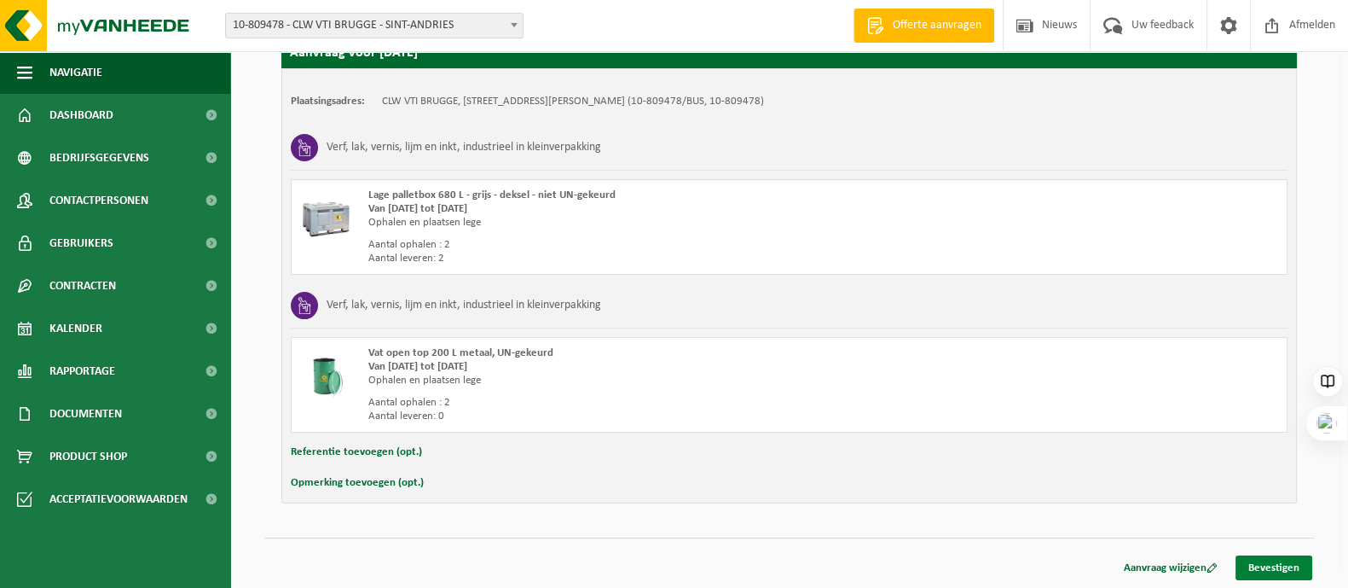
click at [1294, 559] on link "Bevestigen" at bounding box center [1274, 567] width 77 height 25
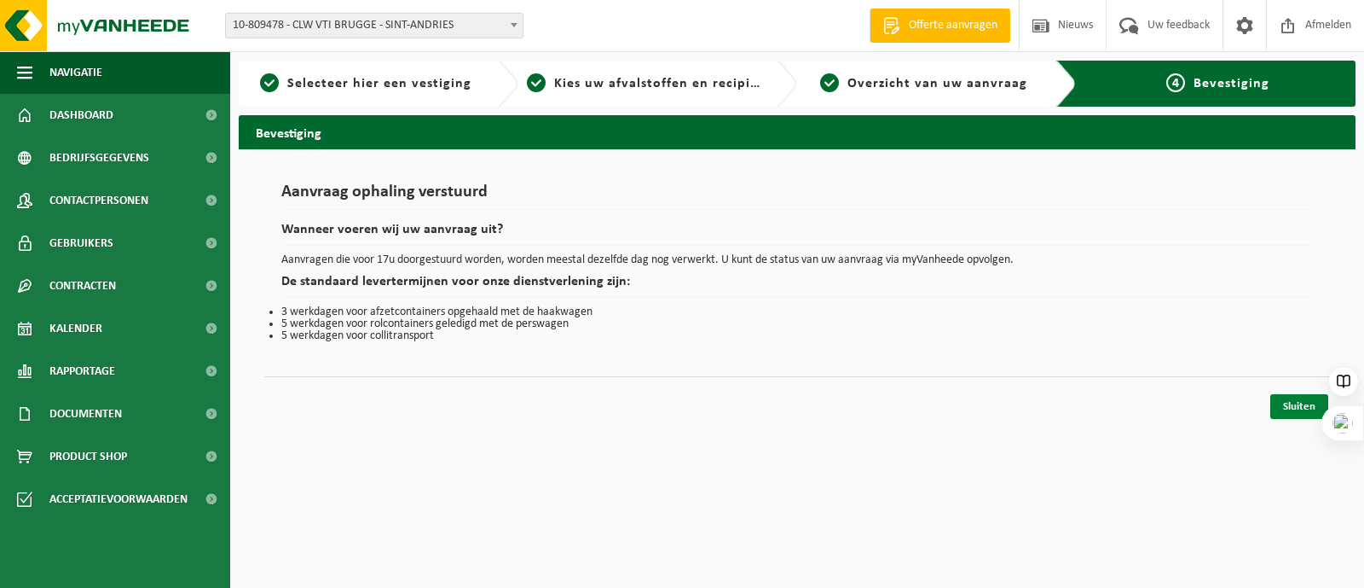
click at [1288, 404] on link "Sluiten" at bounding box center [1300, 406] width 58 height 25
